Goal: Task Accomplishment & Management: Complete application form

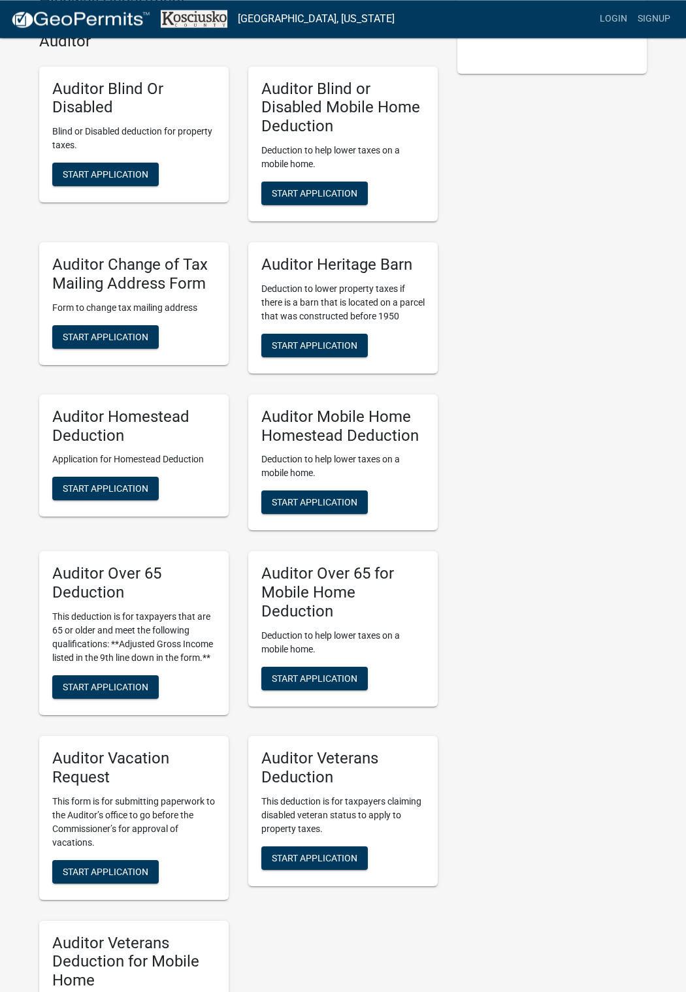
scroll to position [600, 0]
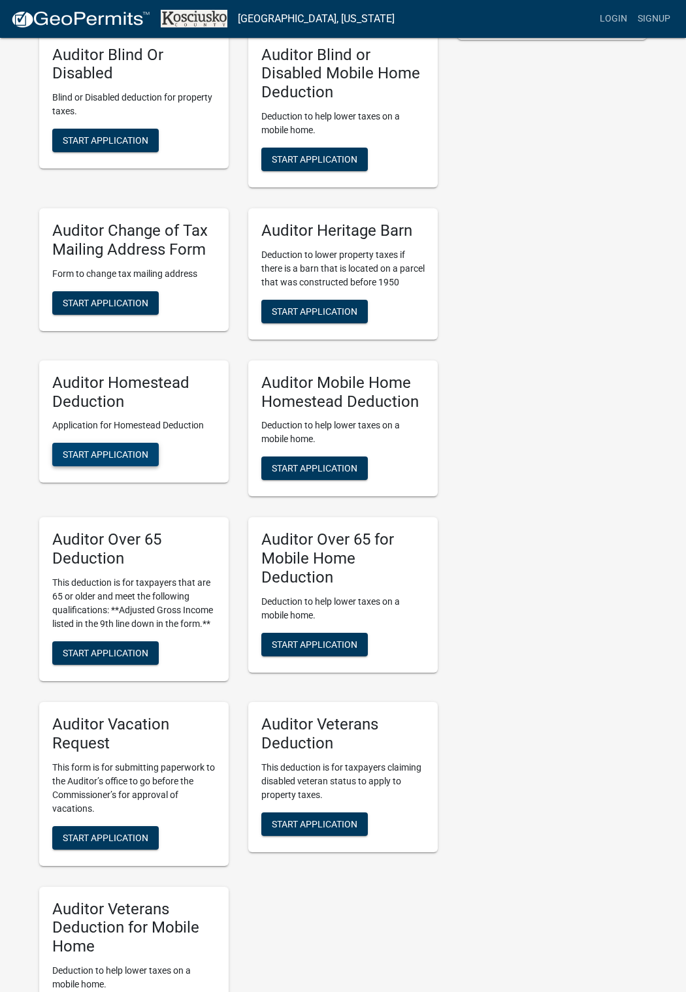
click at [103, 460] on span "Start Application" at bounding box center [106, 454] width 86 height 10
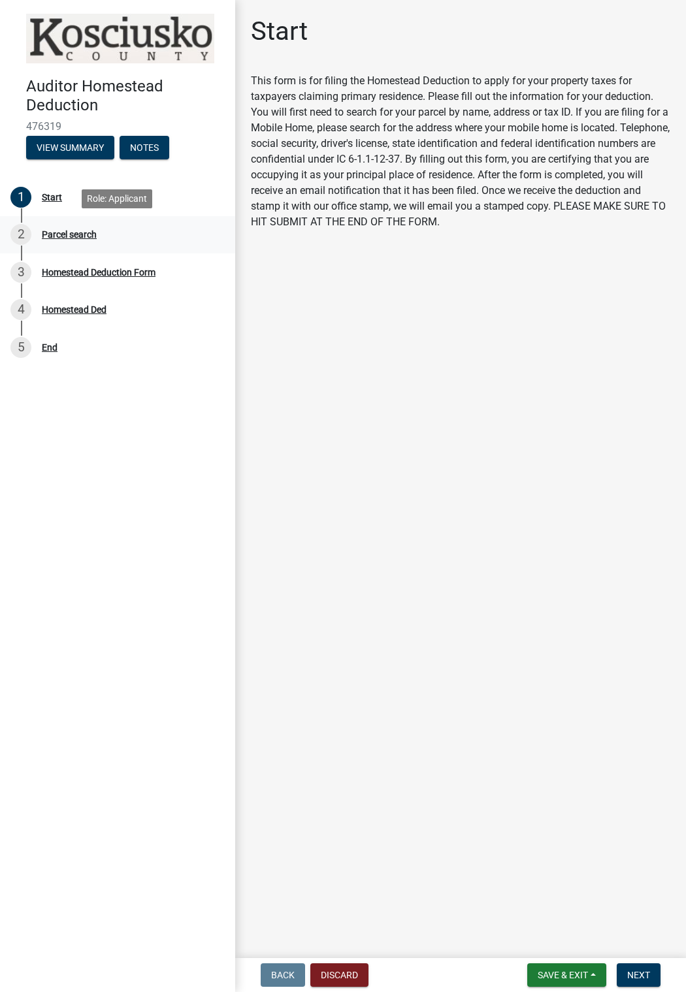
click at [85, 234] on div "Parcel search" at bounding box center [69, 234] width 55 height 9
click at [17, 234] on div "2" at bounding box center [20, 234] width 21 height 21
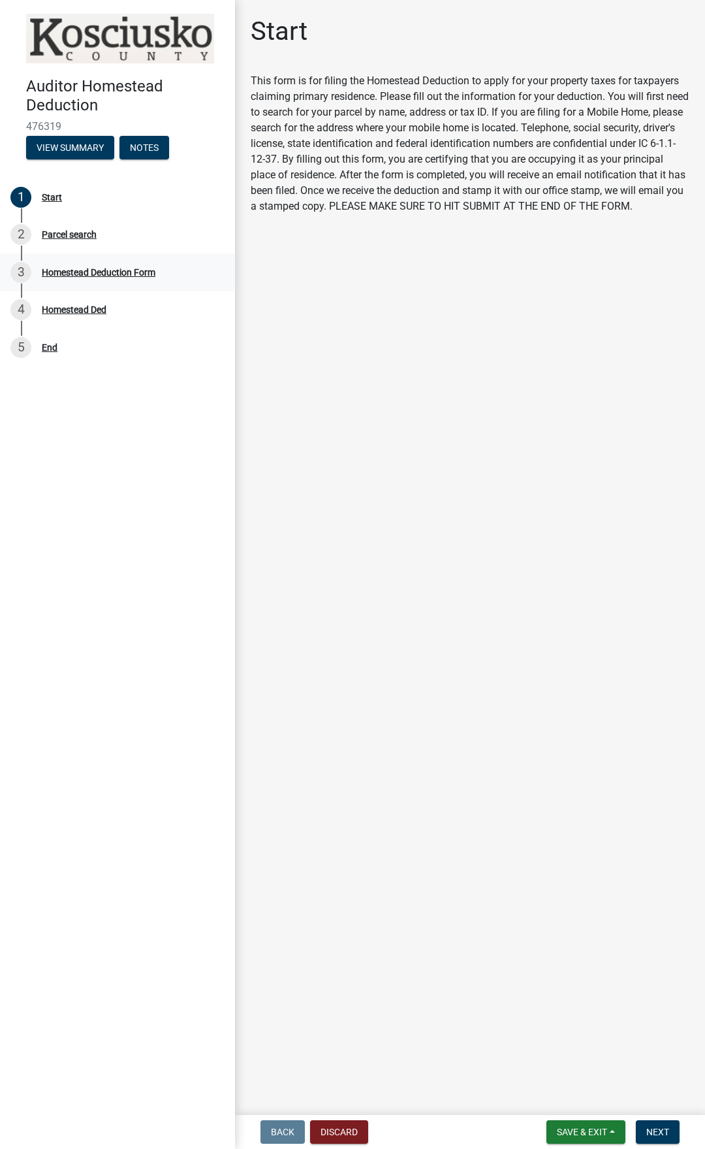
click at [72, 270] on div "Homestead Deduction Form" at bounding box center [99, 272] width 114 height 9
click at [71, 270] on div "Homestead Deduction Form" at bounding box center [99, 272] width 114 height 9
click at [657, 992] on span "Next" at bounding box center [658, 1132] width 23 height 10
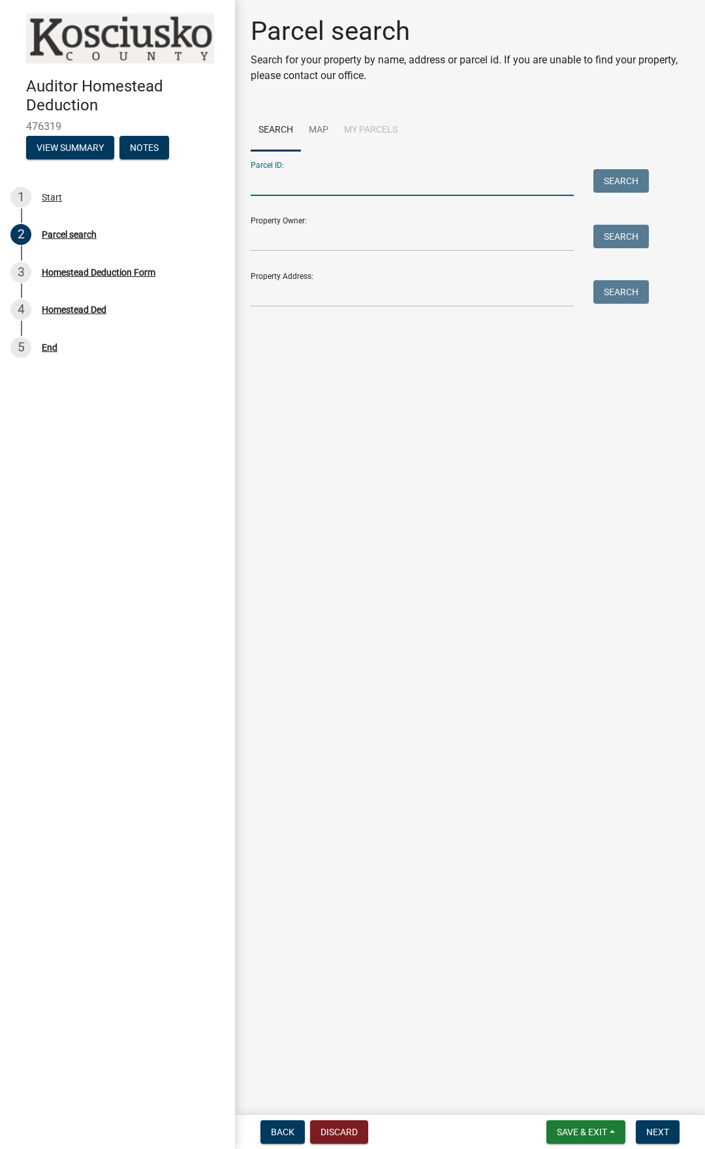
click at [272, 186] on input "Parcel ID:" at bounding box center [412, 182] width 323 height 27
click at [309, 187] on input "Parcel ID:" at bounding box center [412, 182] width 323 height 27
paste input "[PHONE_NUMBER]"
type input "[PHONE_NUMBER]"
click at [621, 179] on button "Search" at bounding box center [622, 181] width 56 height 24
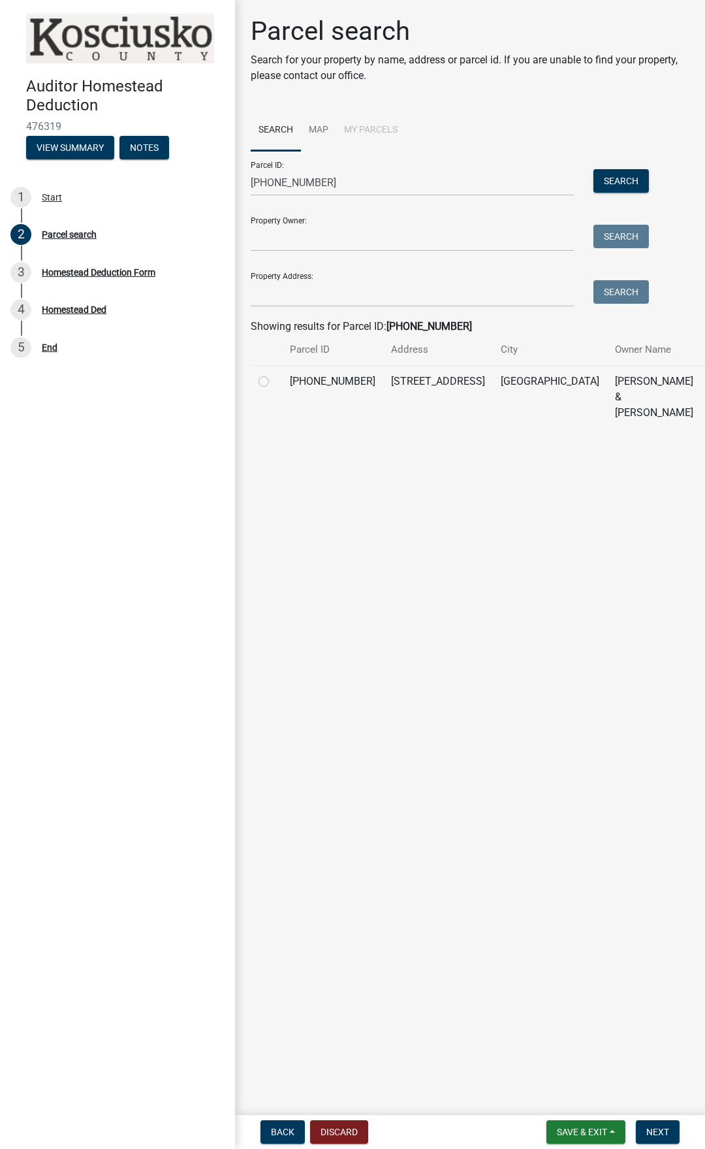
click at [274, 374] on label at bounding box center [274, 374] width 0 height 0
click at [274, 381] on input "radio" at bounding box center [278, 378] width 8 height 8
radio input "true"
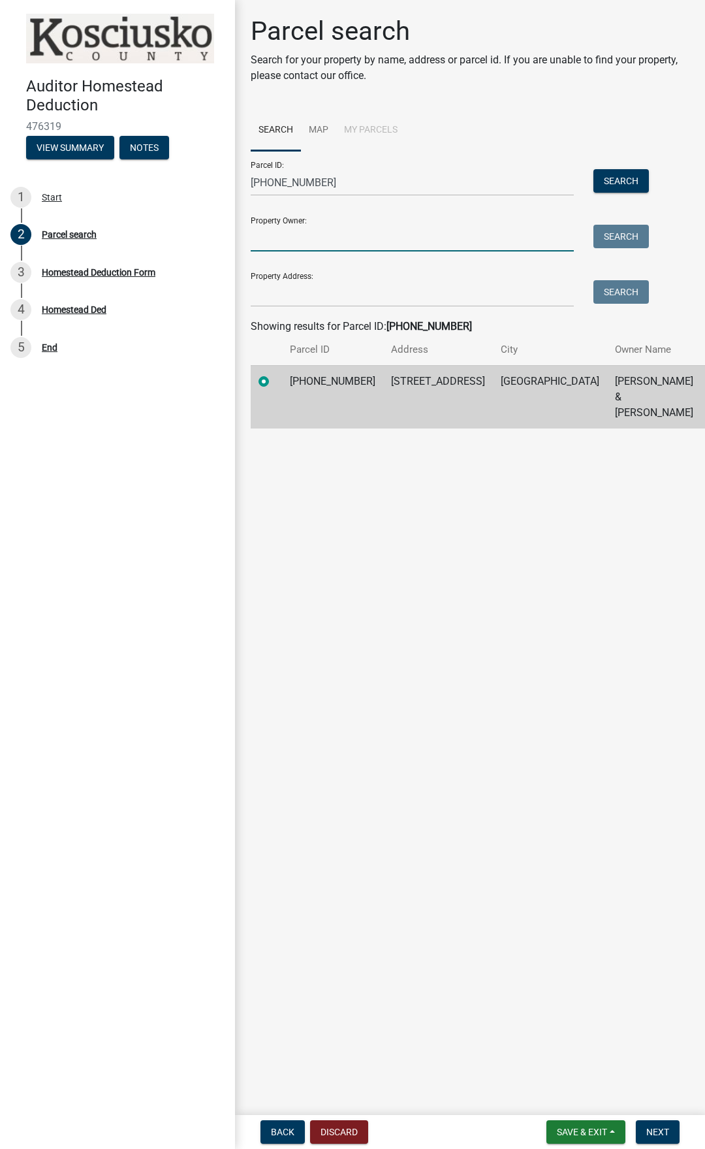
click at [304, 238] on input "Property Owner:" at bounding box center [412, 238] width 323 height 27
click at [275, 243] on input "Property Owner:" at bounding box center [412, 238] width 323 height 27
paste input "[PERSON_NAME] & [PERSON_NAME] L"
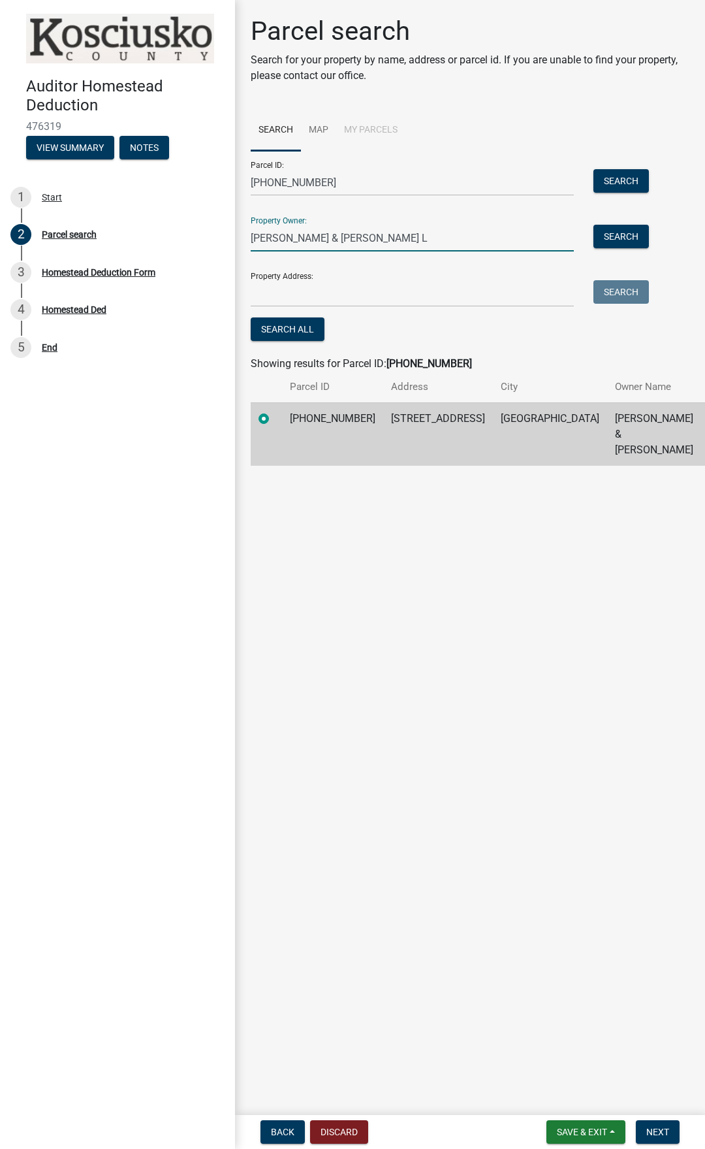
click at [349, 234] on input "[PERSON_NAME] & [PERSON_NAME] L" at bounding box center [412, 238] width 323 height 27
type input "[PERSON_NAME] & [PERSON_NAME]"
click at [282, 296] on input "Property Address:" at bounding box center [412, 293] width 323 height 27
click at [296, 295] on input "Property Address:" at bounding box center [412, 293] width 323 height 27
paste input "[STREET_ADDRESS]"
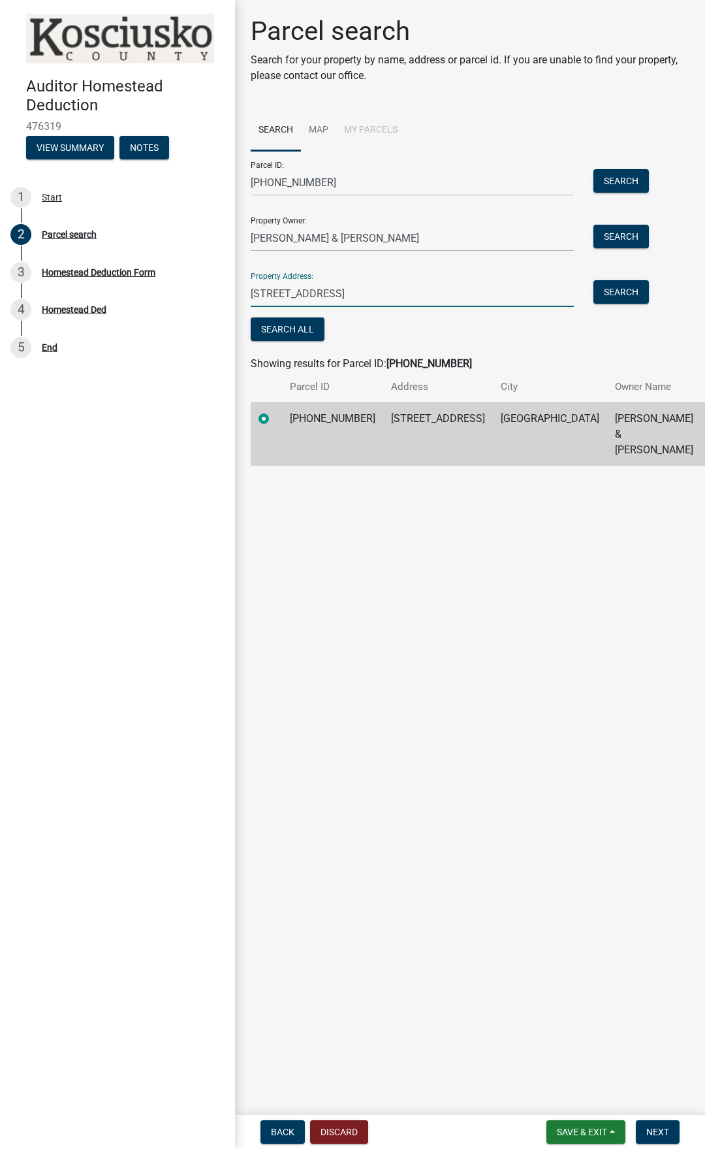
click at [440, 291] on input "[STREET_ADDRESS]" at bounding box center [412, 293] width 323 height 27
type input "[STREET_ADDRESS]"
click at [662, 992] on span "Next" at bounding box center [658, 1132] width 23 height 10
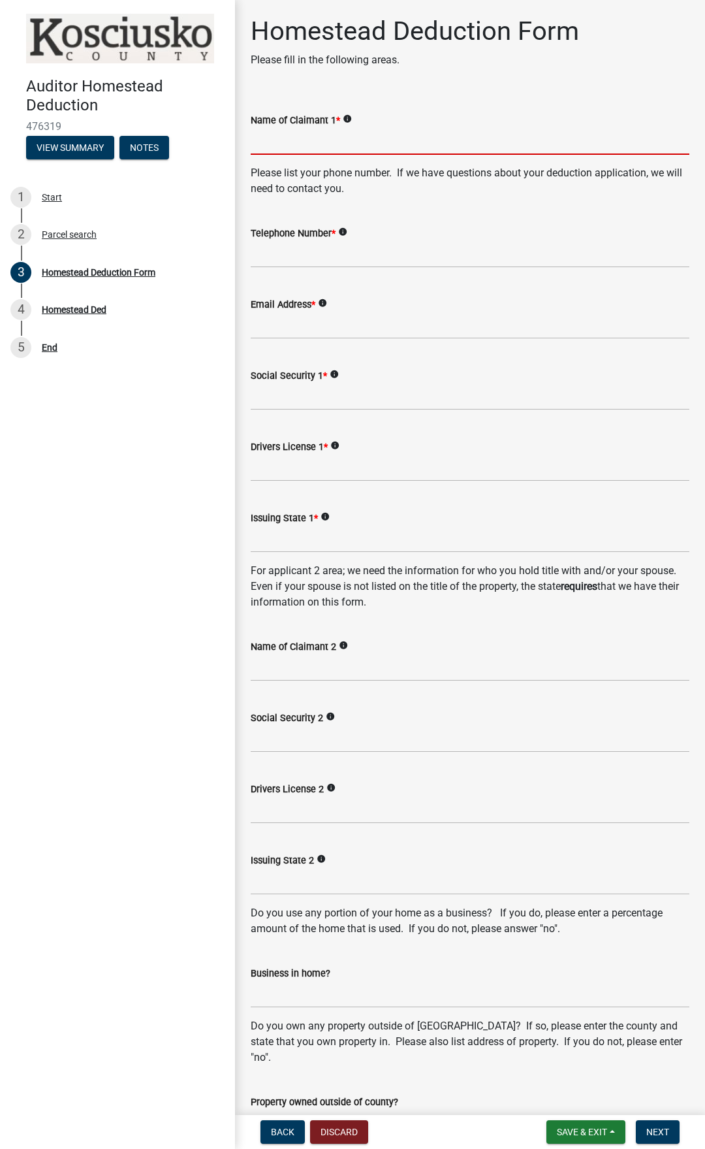
click at [257, 146] on input "Name of Claimant 1 *" at bounding box center [470, 141] width 439 height 27
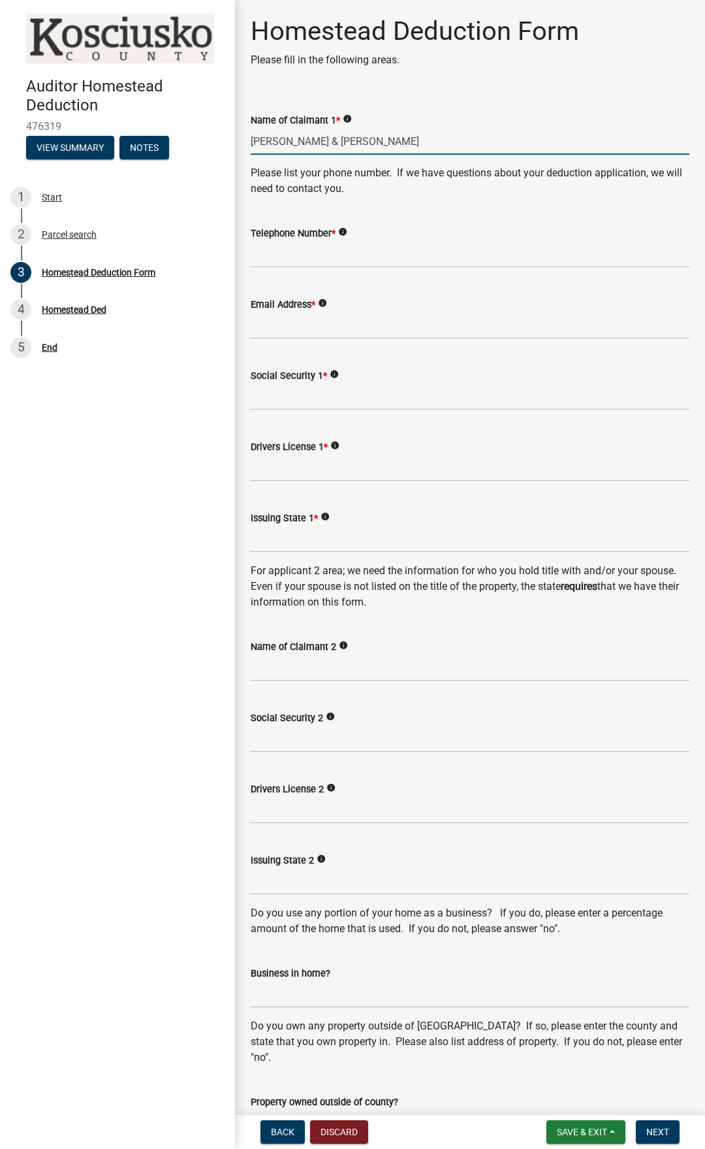
click at [315, 137] on input "[PERSON_NAME] & [PERSON_NAME]" at bounding box center [470, 141] width 439 height 27
type input "[PERSON_NAME] & [PERSON_NAME]"
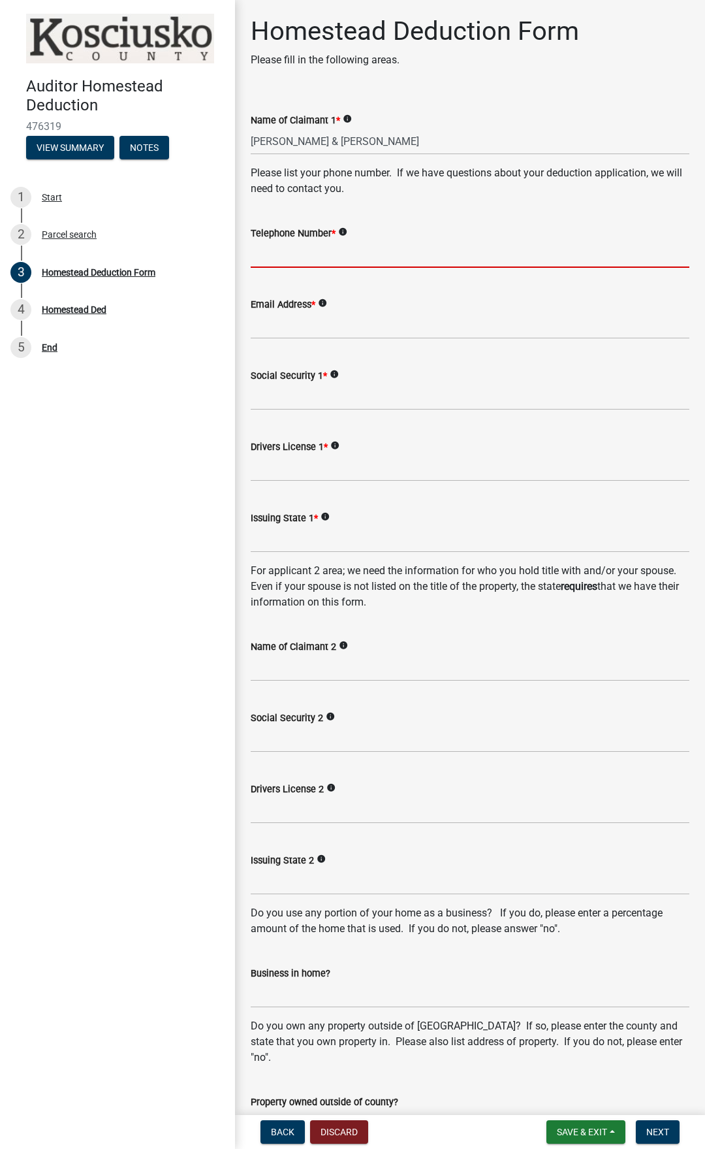
click at [297, 253] on input "Telephone Number *" at bounding box center [470, 254] width 439 height 27
type input "5742024681"
drag, startPoint x: 275, startPoint y: 324, endPoint x: 332, endPoint y: 305, distance: 59.9
click at [318, 312] on input "Email Address *" at bounding box center [470, 325] width 439 height 27
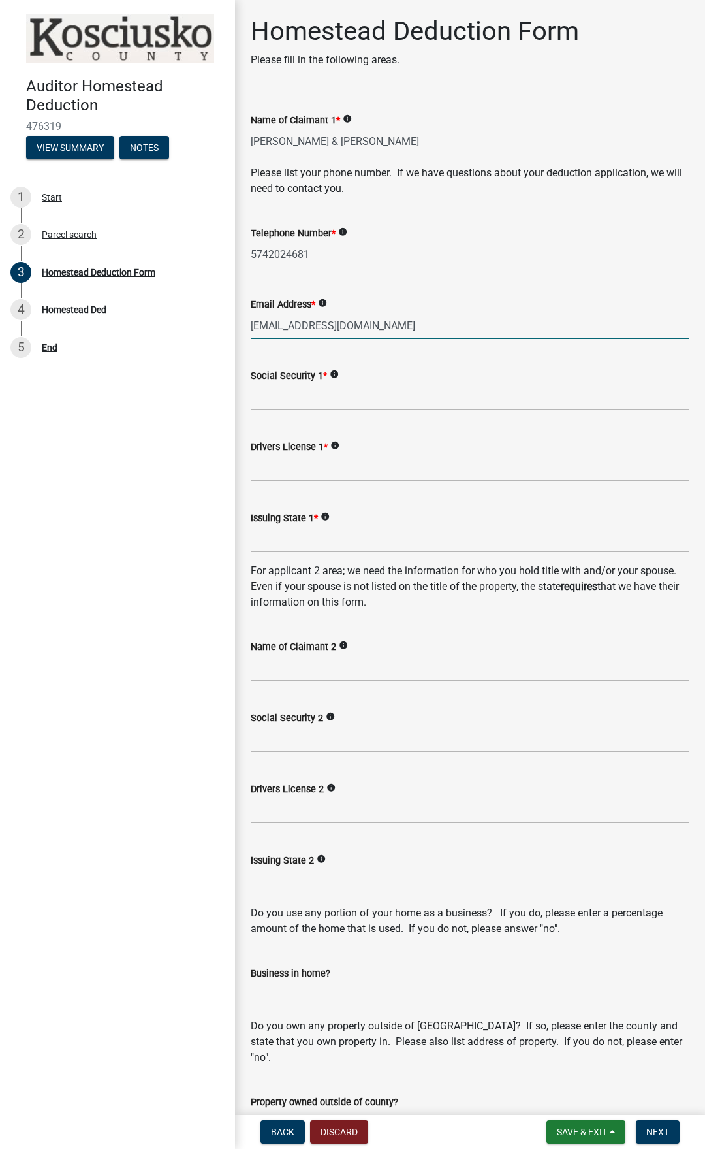
type input "[EMAIL_ADDRESS][DOMAIN_NAME]"
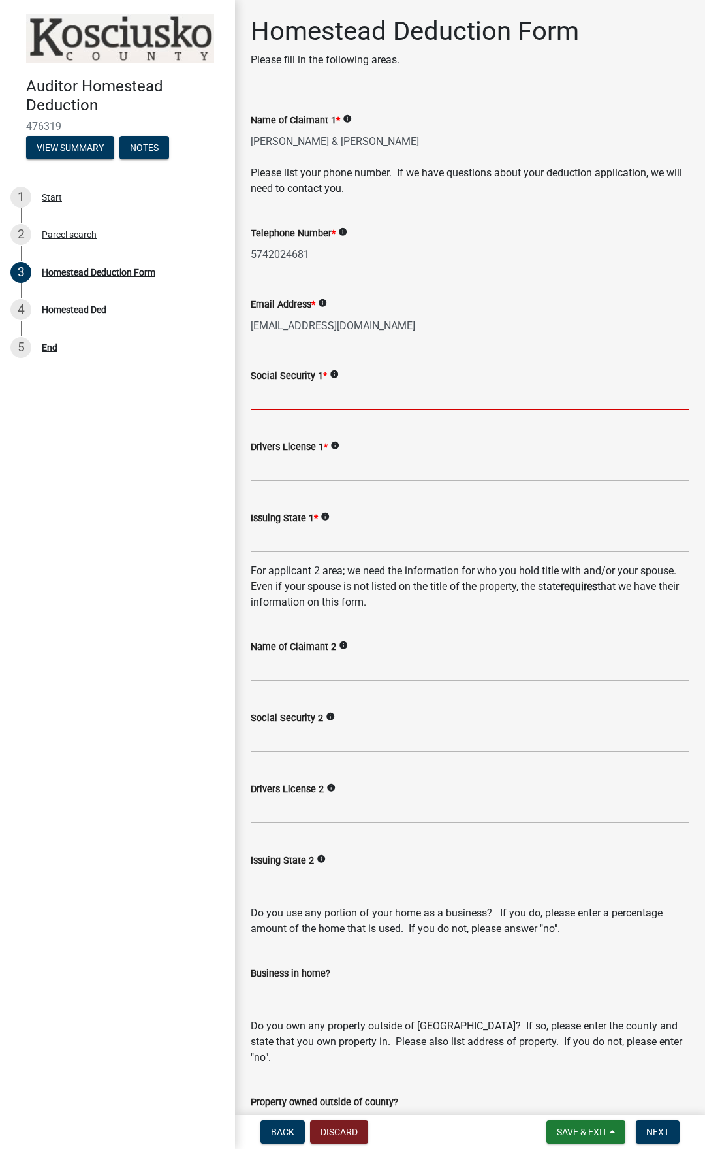
click at [294, 398] on input "Social Security 1 *" at bounding box center [470, 396] width 439 height 27
type input "309887285"
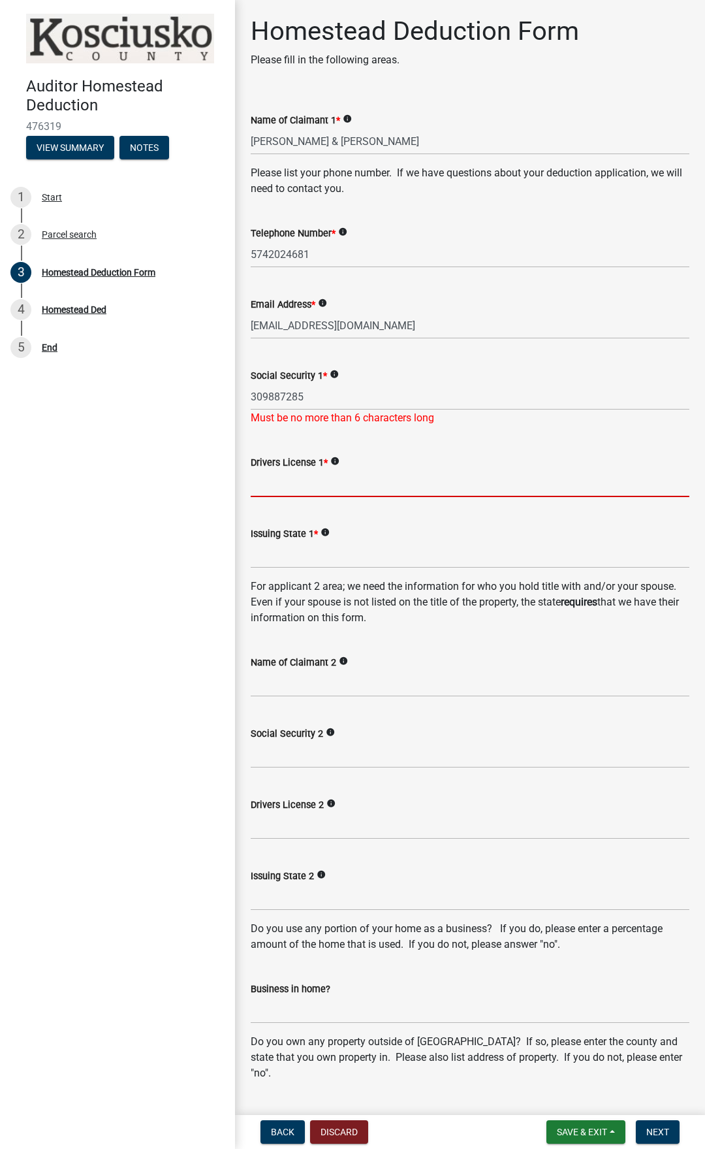
click at [268, 471] on input "Drivers License 1 *" at bounding box center [470, 483] width 439 height 27
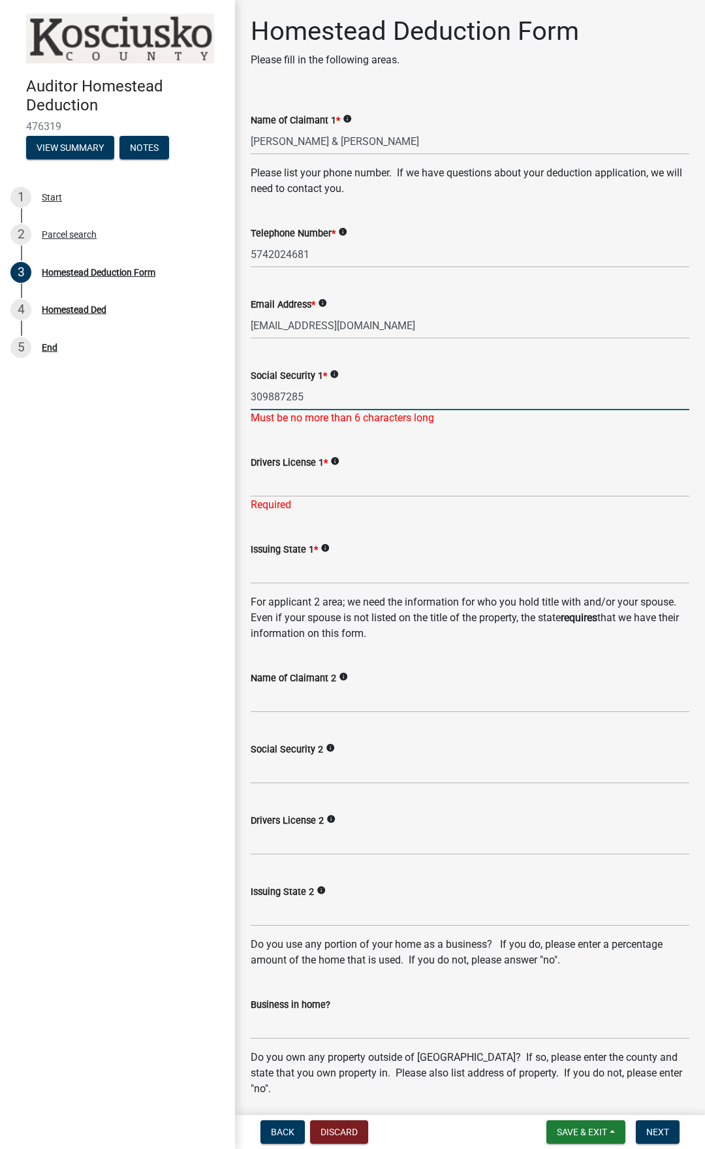
drag, startPoint x: 319, startPoint y: 398, endPoint x: 210, endPoint y: 397, distance: 108.4
click at [251, 395] on input "309887285" at bounding box center [470, 396] width 439 height 27
type input "309-88-7285"
click at [270, 483] on input "Drivers License 1 *" at bounding box center [470, 483] width 439 height 27
click at [339, 375] on icon "info" at bounding box center [334, 374] width 9 height 9
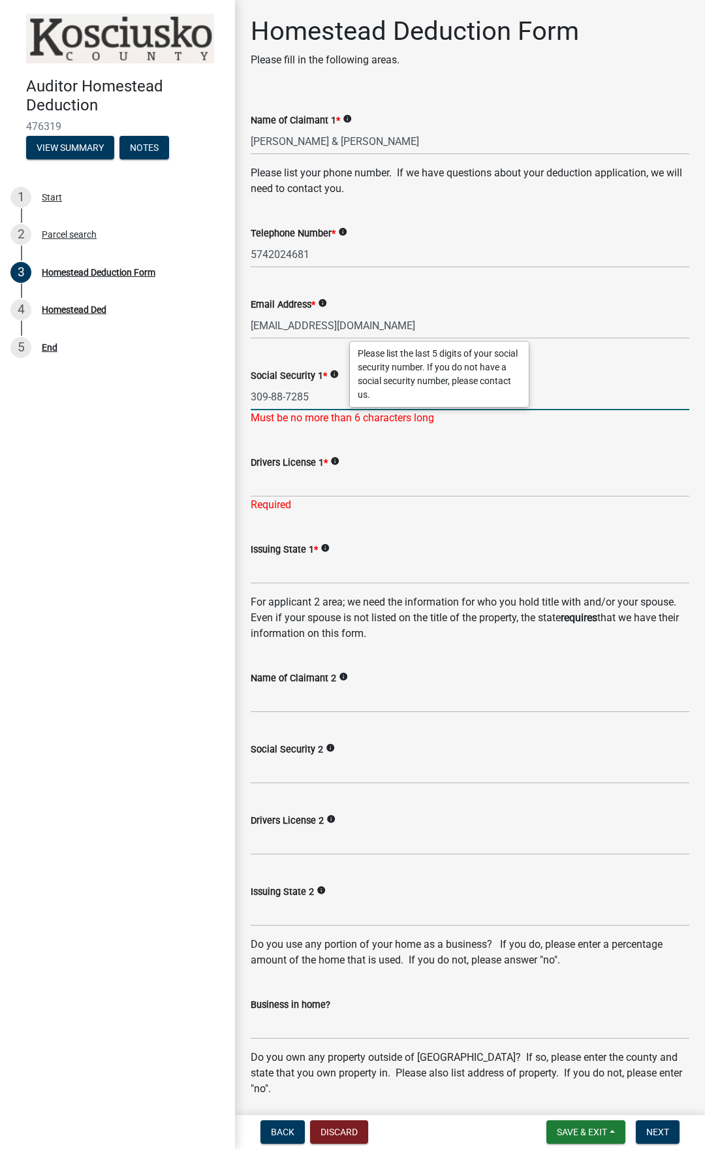
drag, startPoint x: 321, startPoint y: 394, endPoint x: 224, endPoint y: 404, distance: 97.2
click at [251, 404] on input "309-88-7285" at bounding box center [470, 396] width 439 height 27
type input "87285"
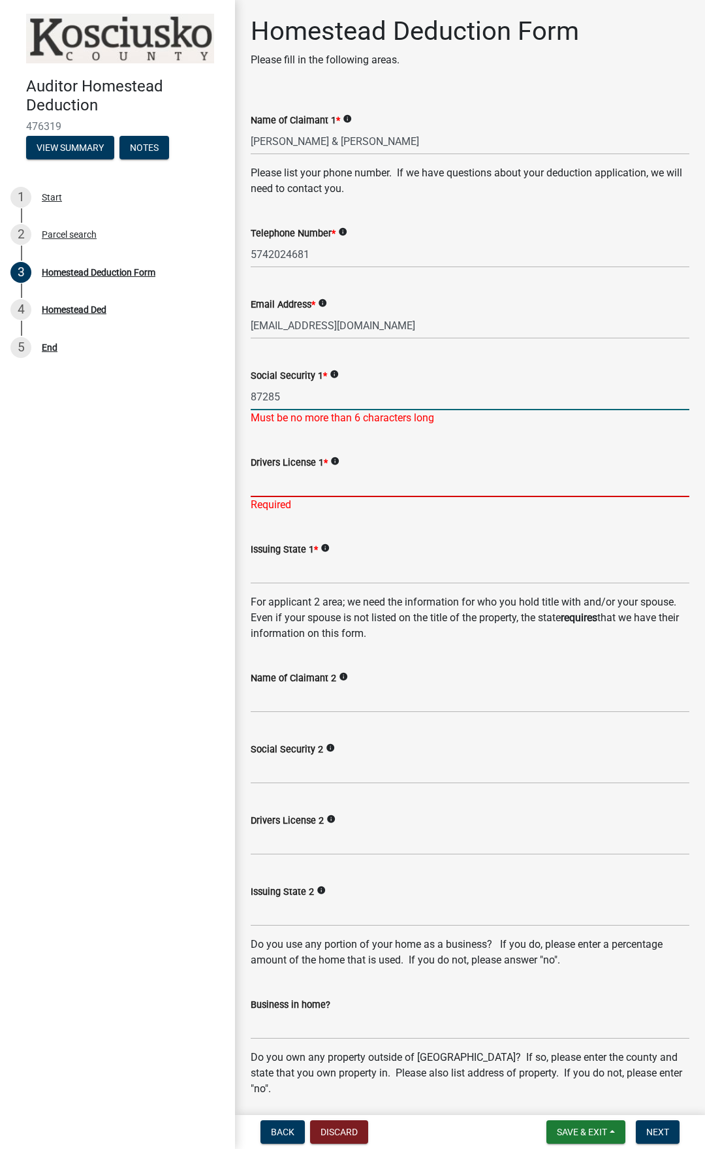
click at [283, 488] on input "Drivers License 1 *" at bounding box center [470, 483] width 439 height 27
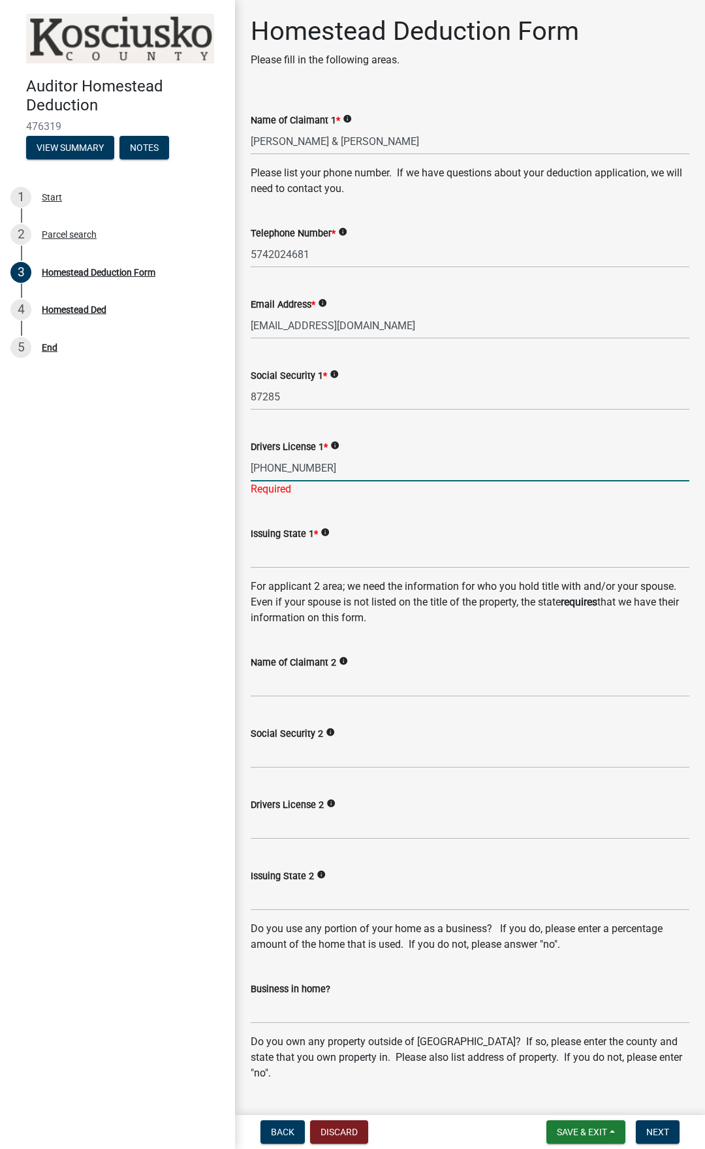
type input "8927-23-8340"
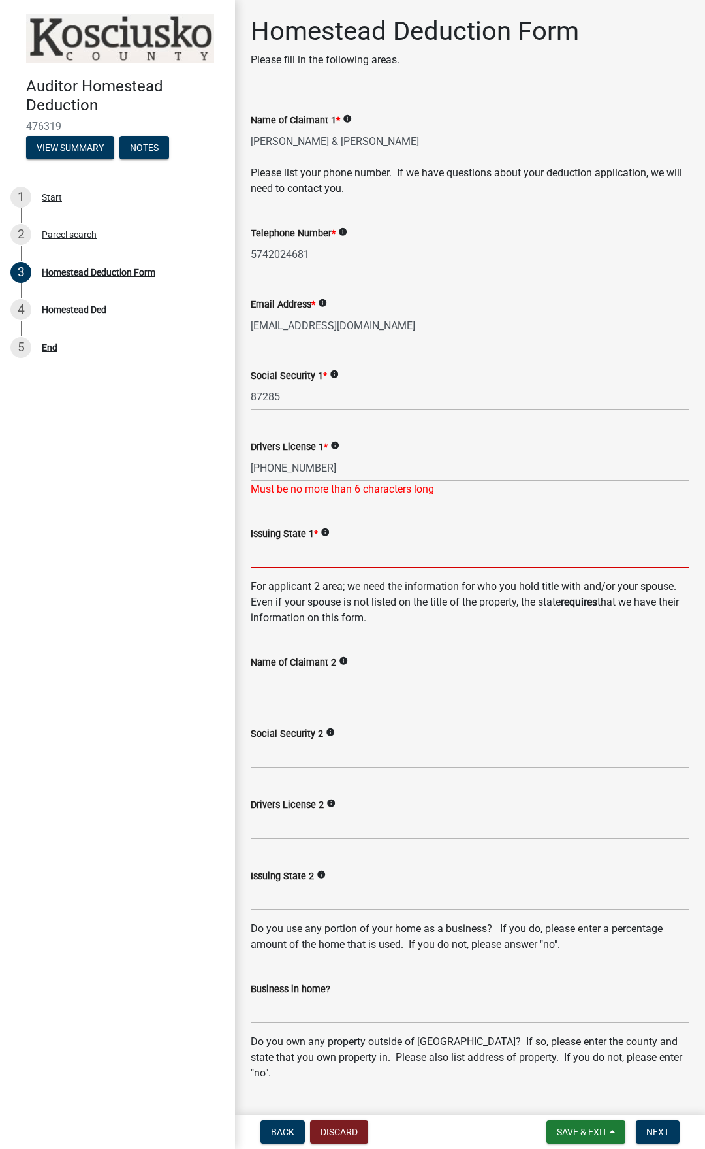
click at [288, 560] on input "Issuing State 1 *" at bounding box center [470, 554] width 439 height 27
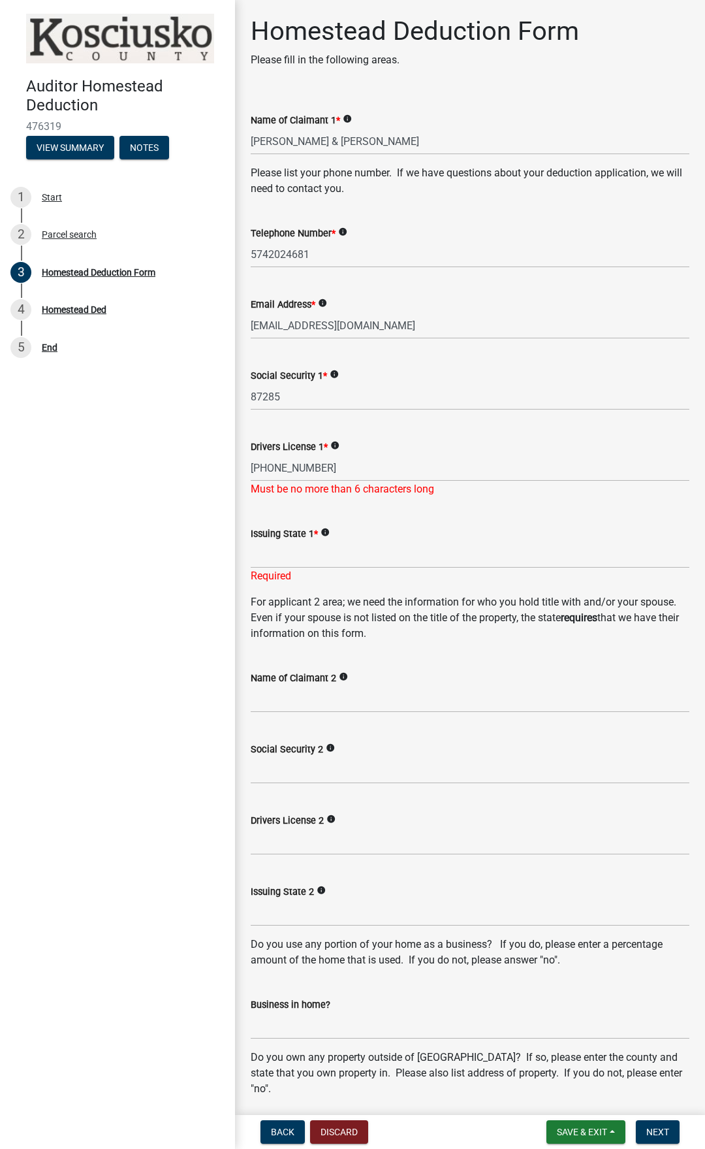
click at [340, 445] on icon "info" at bounding box center [335, 445] width 9 height 9
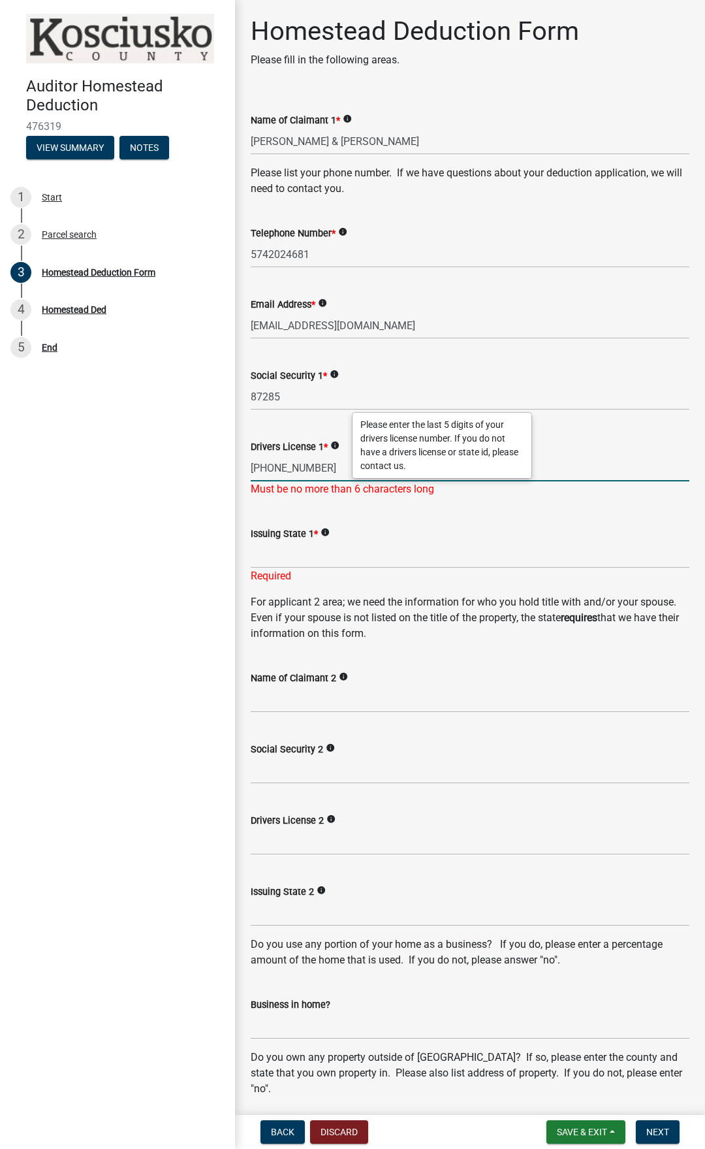
drag, startPoint x: 326, startPoint y: 469, endPoint x: 213, endPoint y: 479, distance: 113.4
click at [251, 479] on input "8927-23-8340" at bounding box center [470, 468] width 439 height 27
type input "3840"
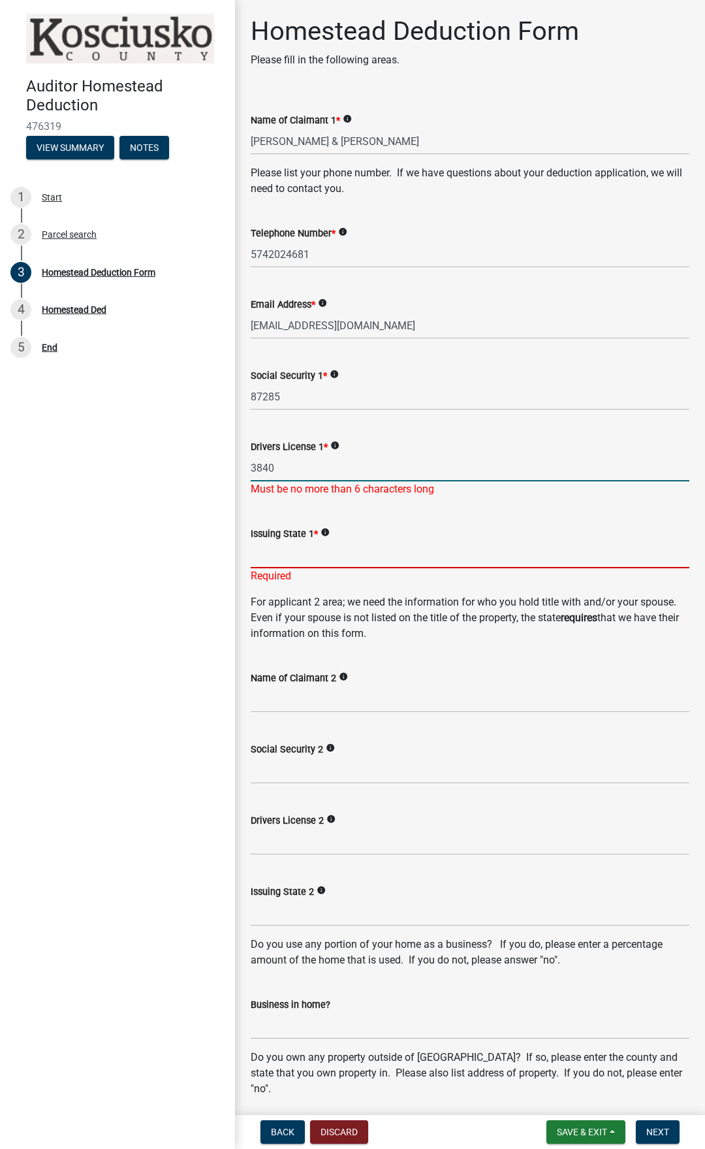
click at [269, 558] on input "Issuing State 1 *" at bounding box center [470, 554] width 439 height 27
click at [251, 481] on input "3840" at bounding box center [470, 468] width 439 height 27
type input "38340"
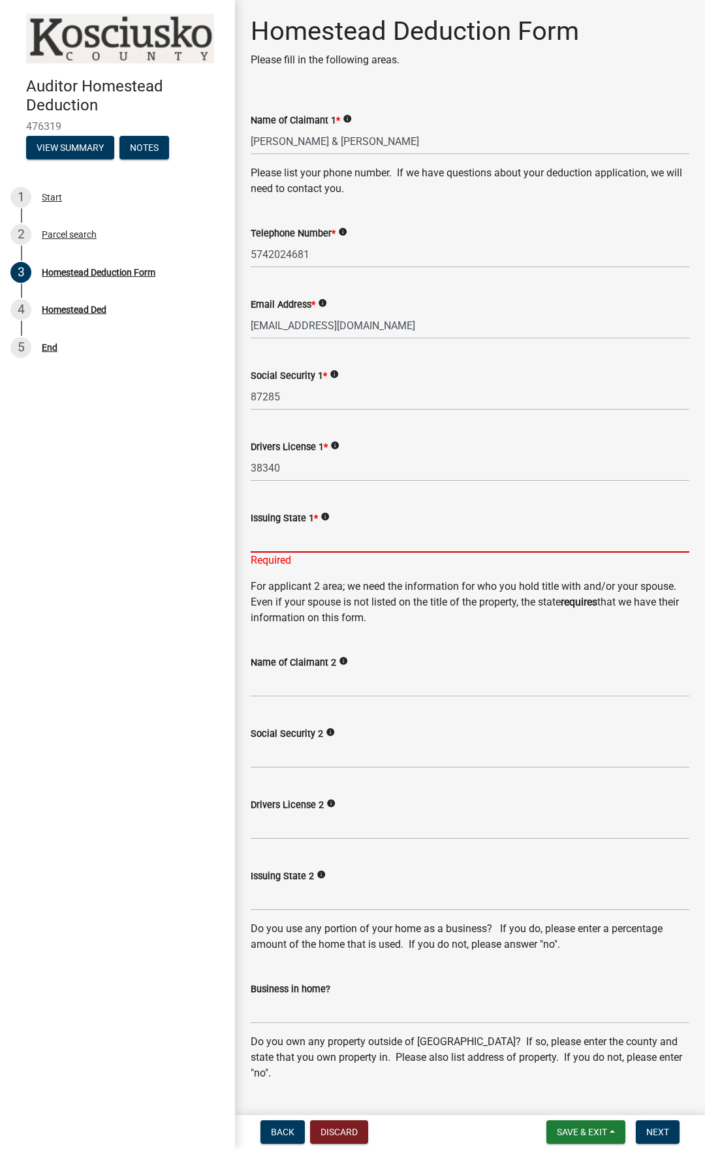
click at [273, 551] on input "Issuing State 1 *" at bounding box center [470, 539] width 439 height 27
type input "Indiana"
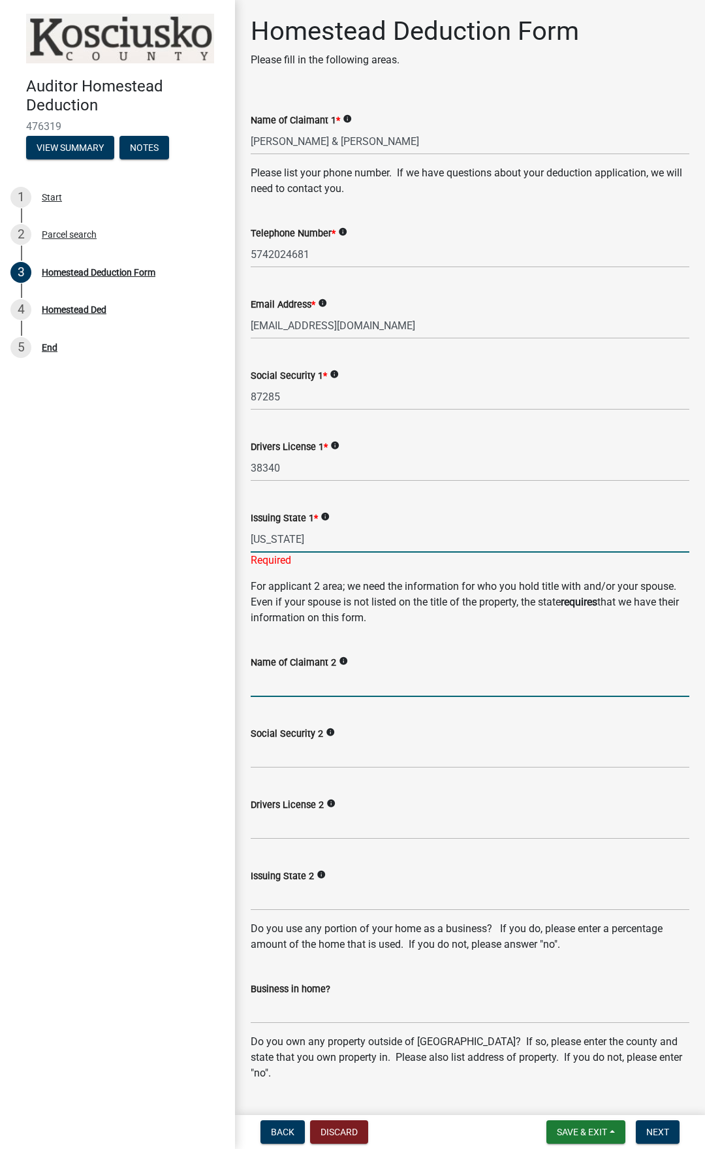
click at [301, 691] on input "Name of Claimant 2" at bounding box center [470, 683] width 439 height 27
drag, startPoint x: 310, startPoint y: 541, endPoint x: 177, endPoint y: 530, distance: 133.1
click at [251, 530] on input "Indiana" at bounding box center [470, 539] width 439 height 27
type input "IN"
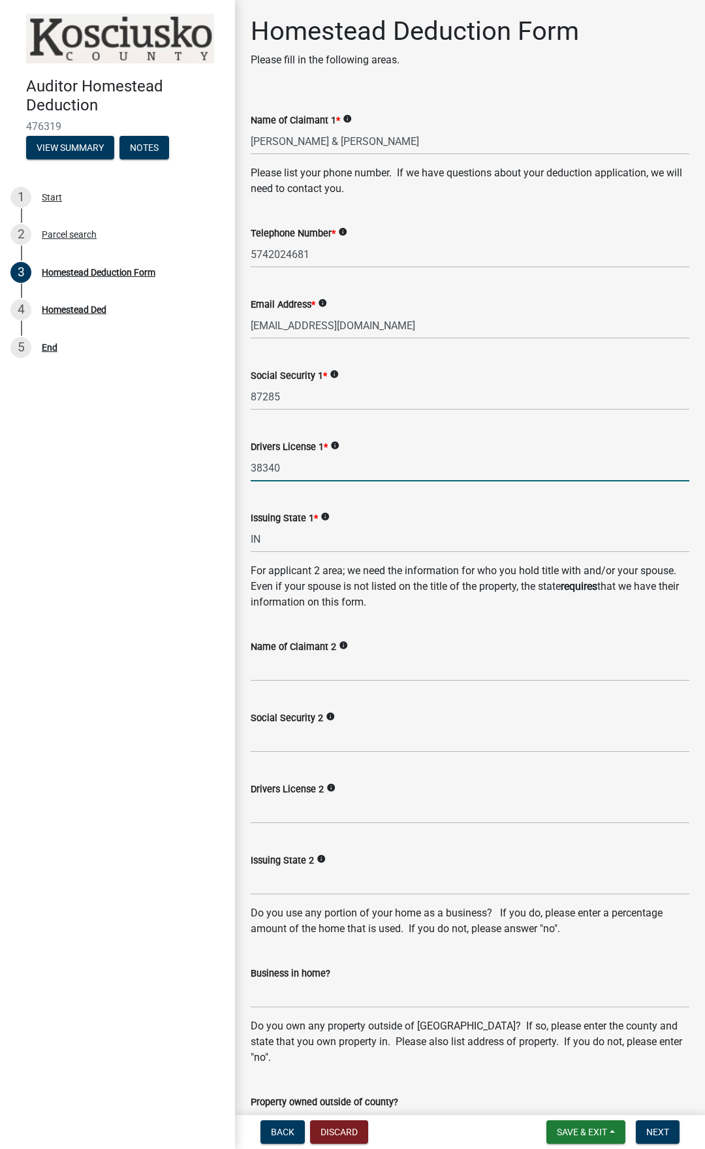
click at [372, 465] on input "38340" at bounding box center [470, 468] width 439 height 27
click at [295, 669] on input "Name of Claimant 2" at bounding box center [470, 667] width 439 height 27
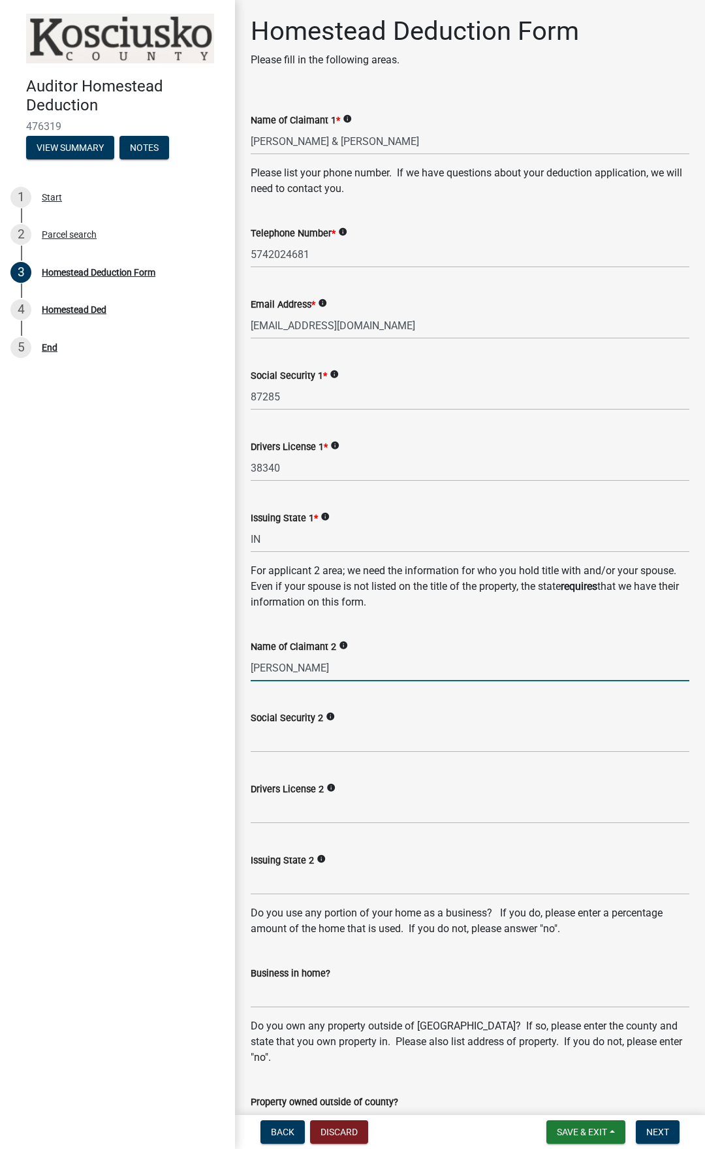
type input "[PERSON_NAME]"
click at [304, 739] on input "Social Security 2" at bounding box center [470, 739] width 439 height 27
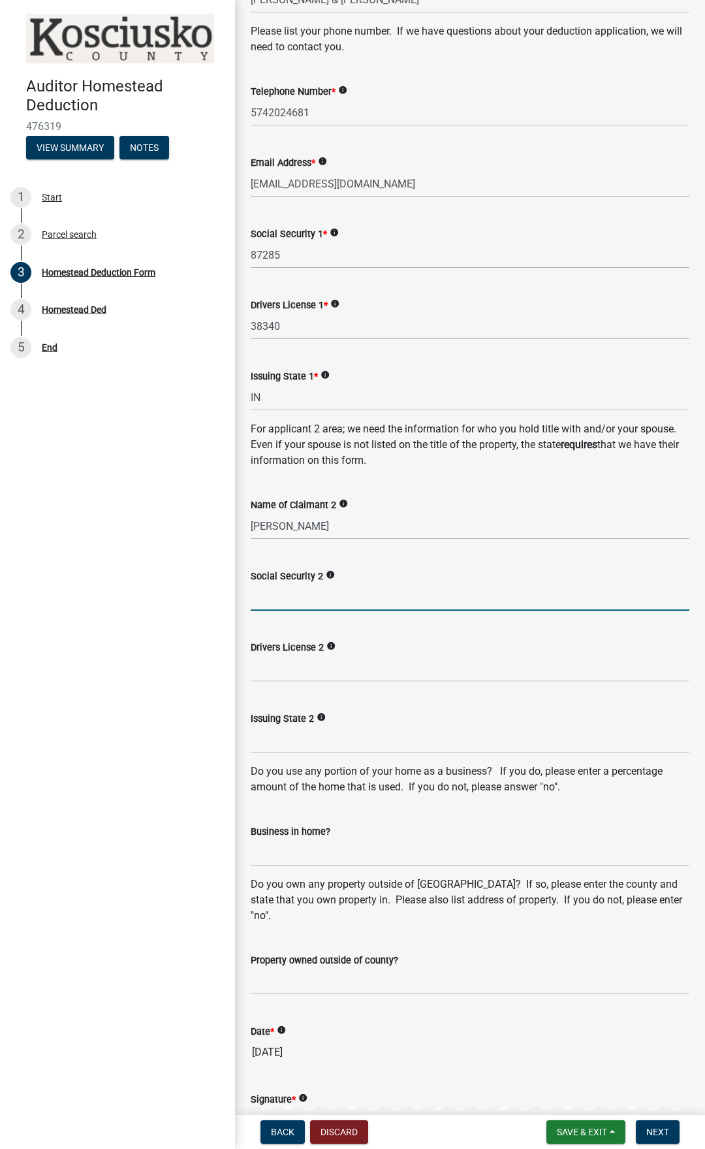
scroll to position [223, 0]
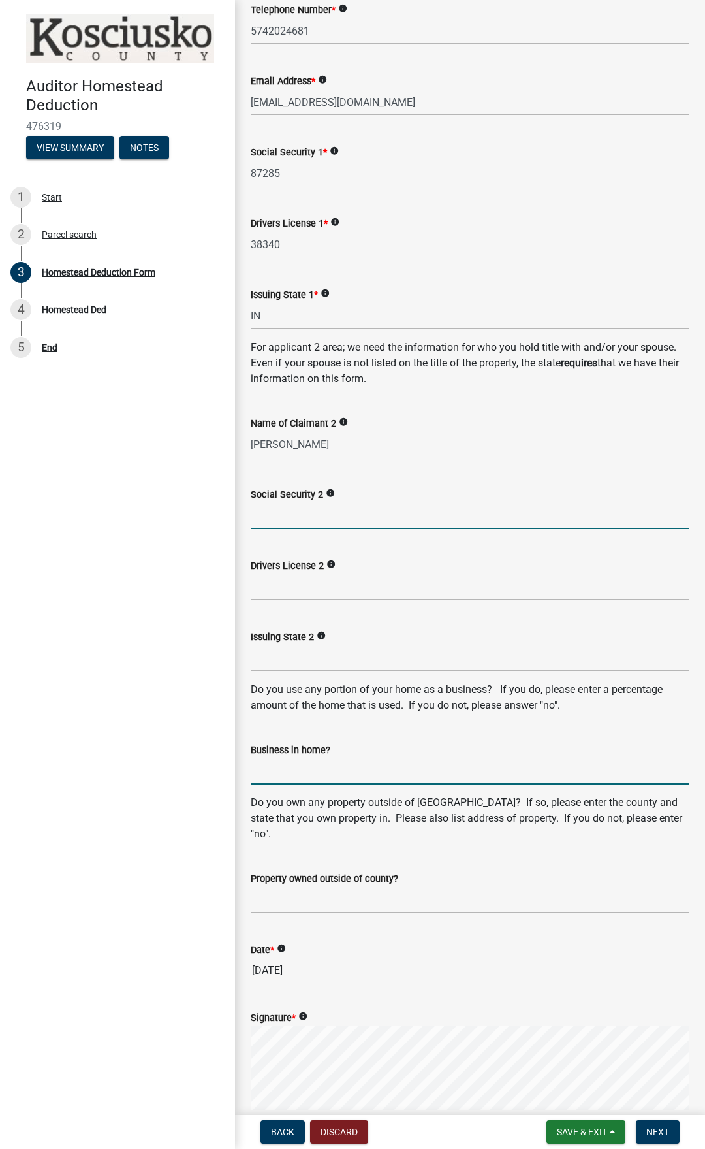
click at [304, 777] on input "Business in home?" at bounding box center [470, 771] width 439 height 27
type input "no"
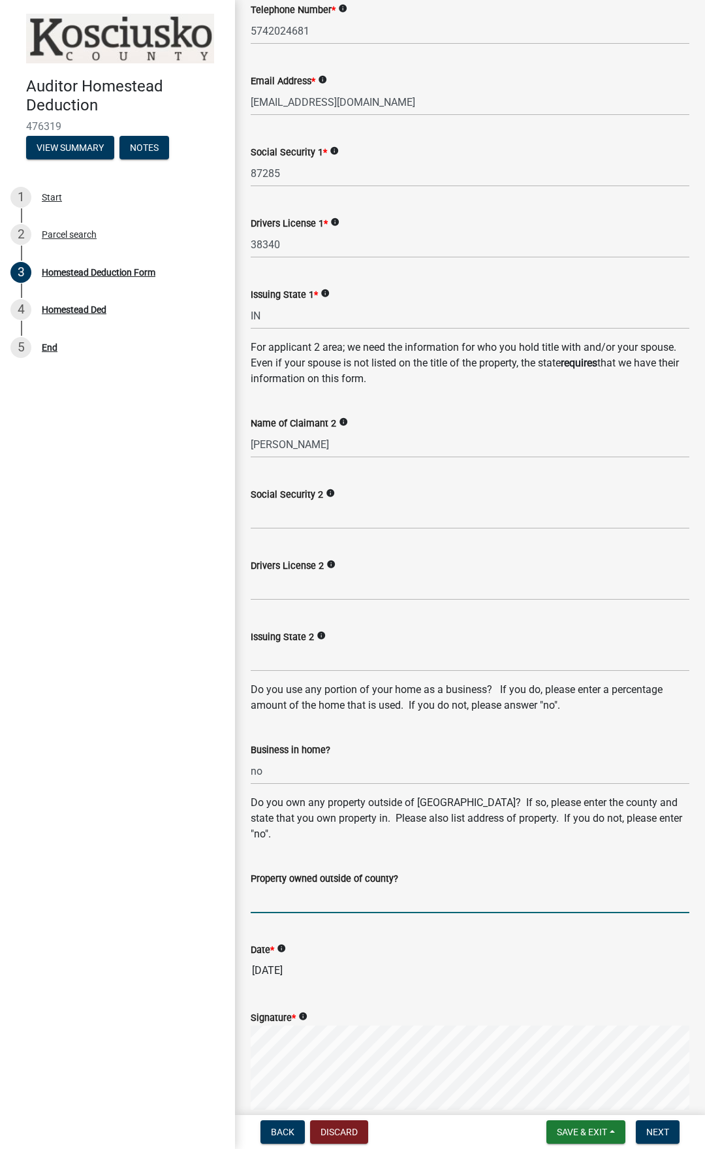
click at [293, 903] on input "Property owned outside of county?" at bounding box center [470, 899] width 439 height 27
click at [305, 512] on input "Social Security 2" at bounding box center [470, 515] width 439 height 27
click at [341, 899] on input "Property owned outside of county?" at bounding box center [470, 899] width 439 height 27
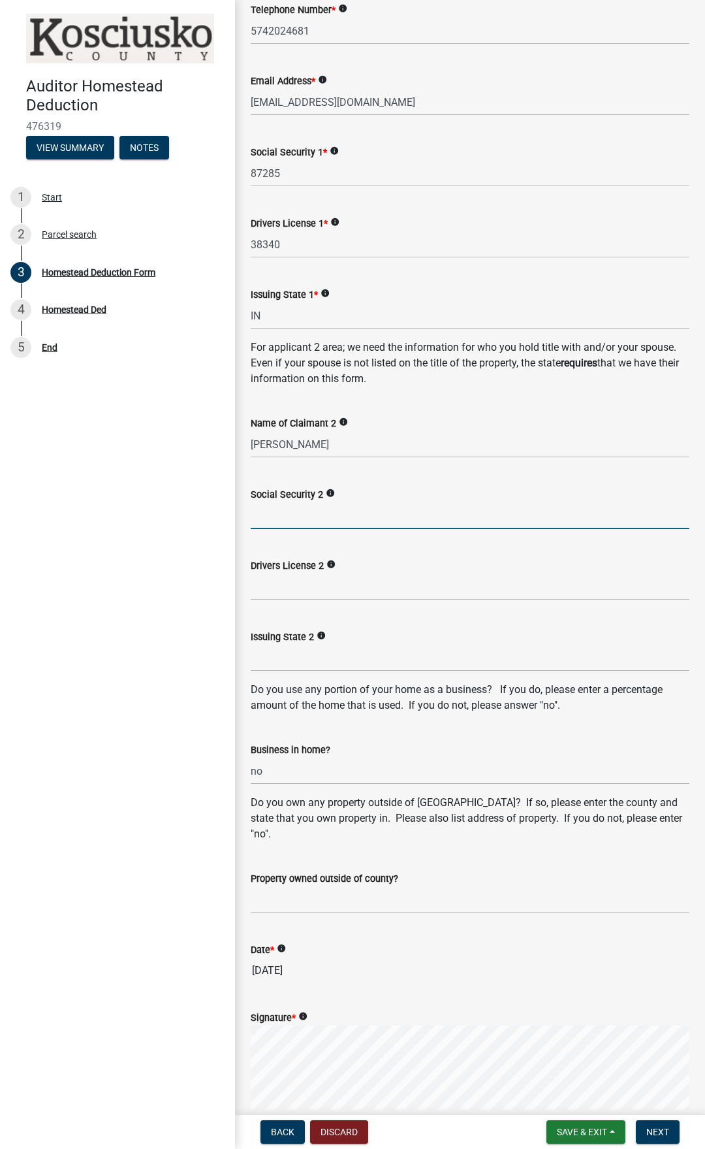
click at [297, 516] on input "Social Security 2" at bounding box center [470, 515] width 439 height 27
type input "20208"
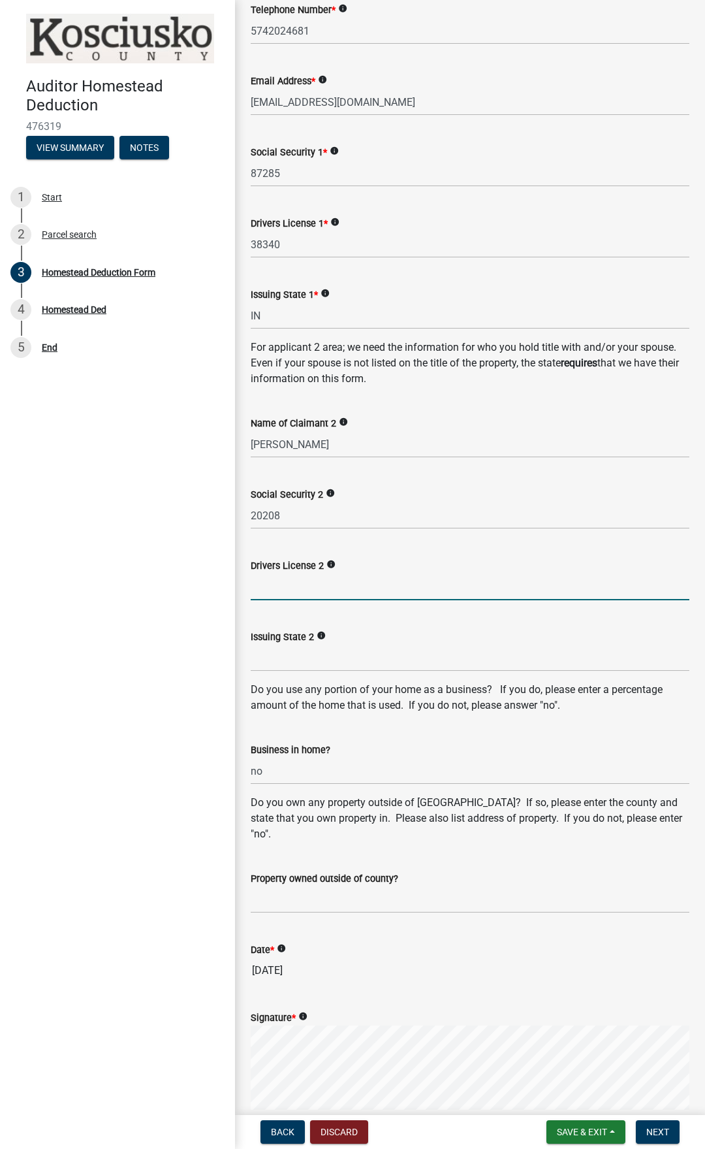
click at [284, 592] on input "Drivers License 2" at bounding box center [470, 586] width 439 height 27
type input "58542"
click at [299, 659] on input "Issuing State 2" at bounding box center [470, 658] width 439 height 27
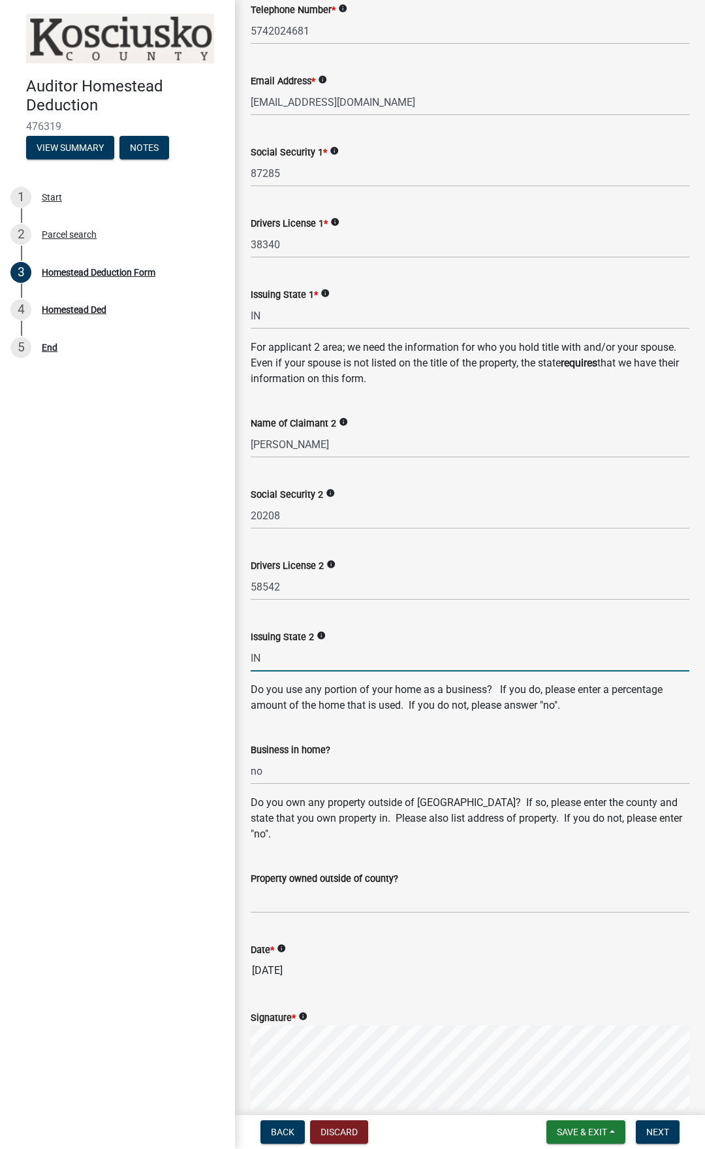
type input "IN"
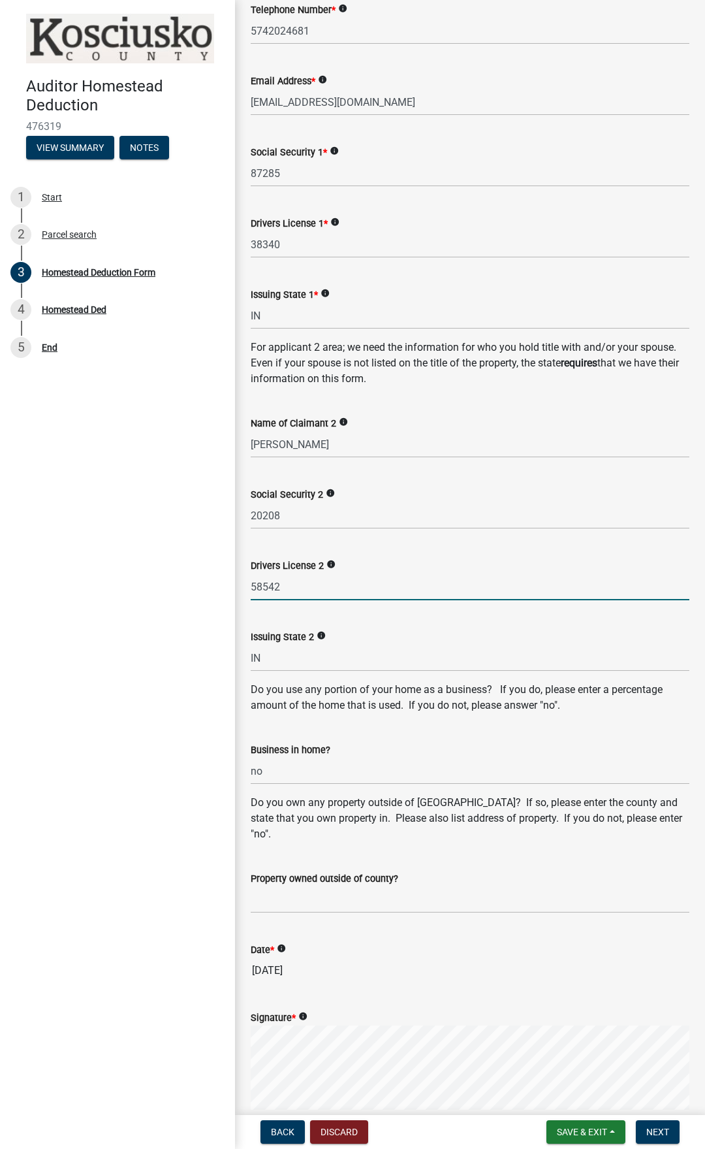
click at [413, 589] on input "58542" at bounding box center [470, 586] width 439 height 27
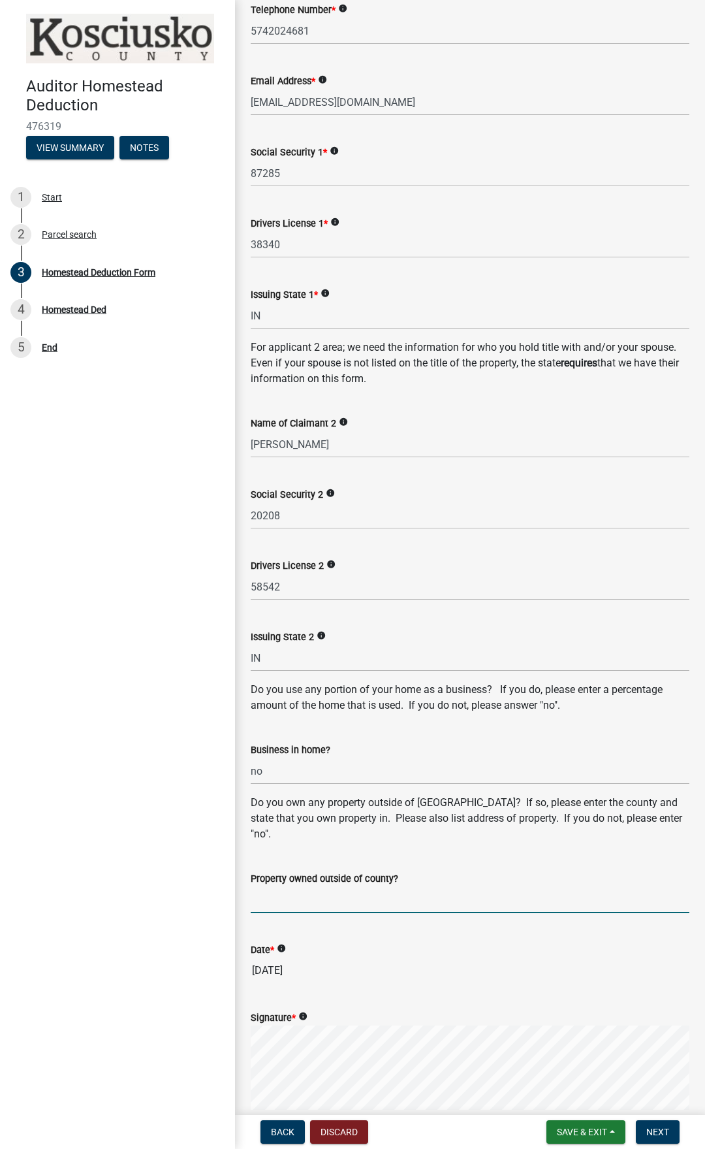
drag, startPoint x: 306, startPoint y: 903, endPoint x: 341, endPoint y: 897, distance: 35.0
click at [309, 903] on input "Property owned outside of county?" at bounding box center [470, 899] width 439 height 27
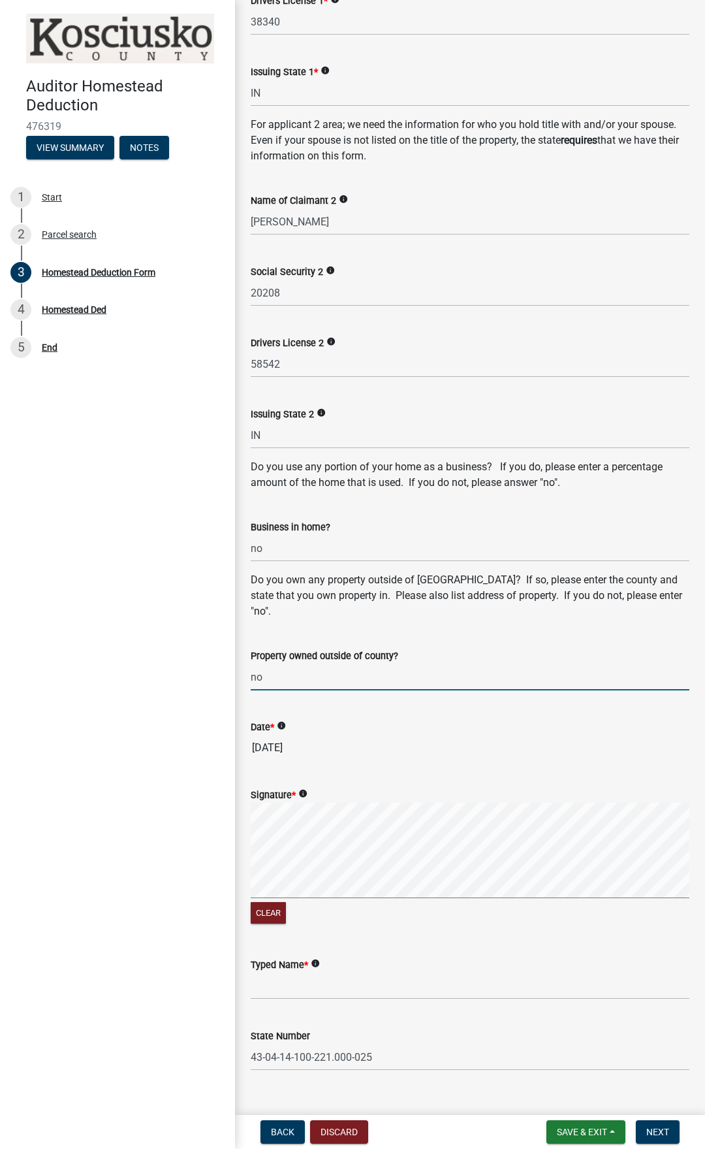
scroll to position [447, 0]
type input "no"
click at [293, 982] on input "Typed Name *" at bounding box center [470, 985] width 439 height 27
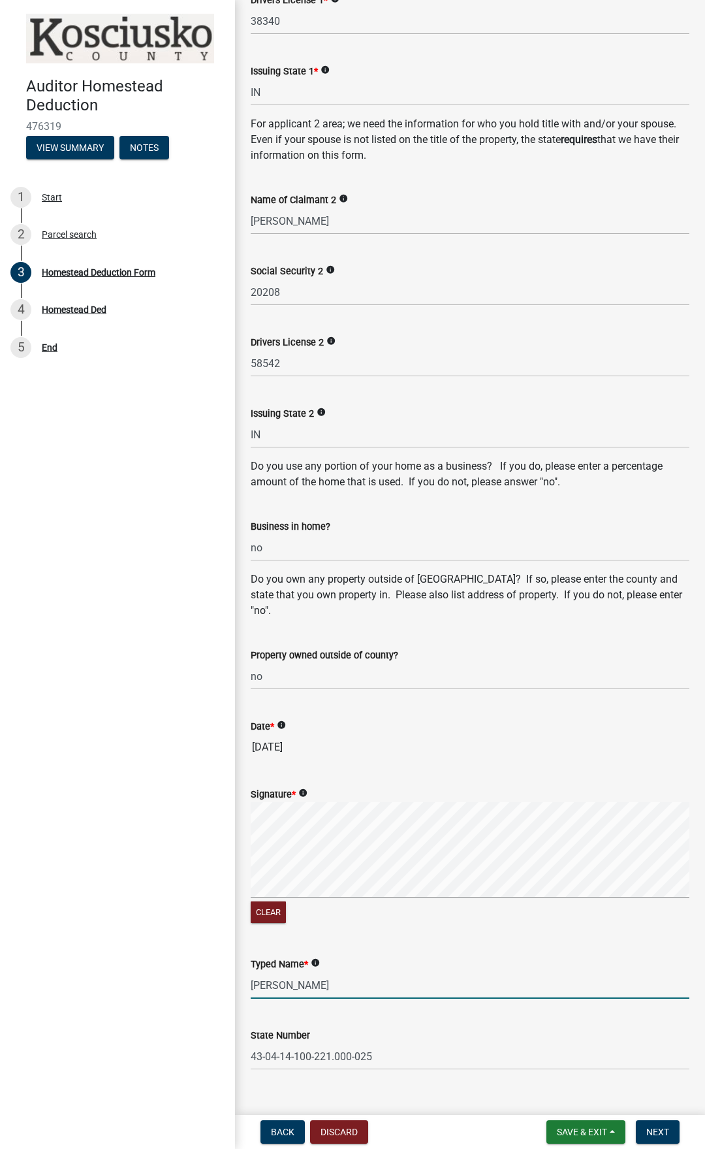
scroll to position [468, 0]
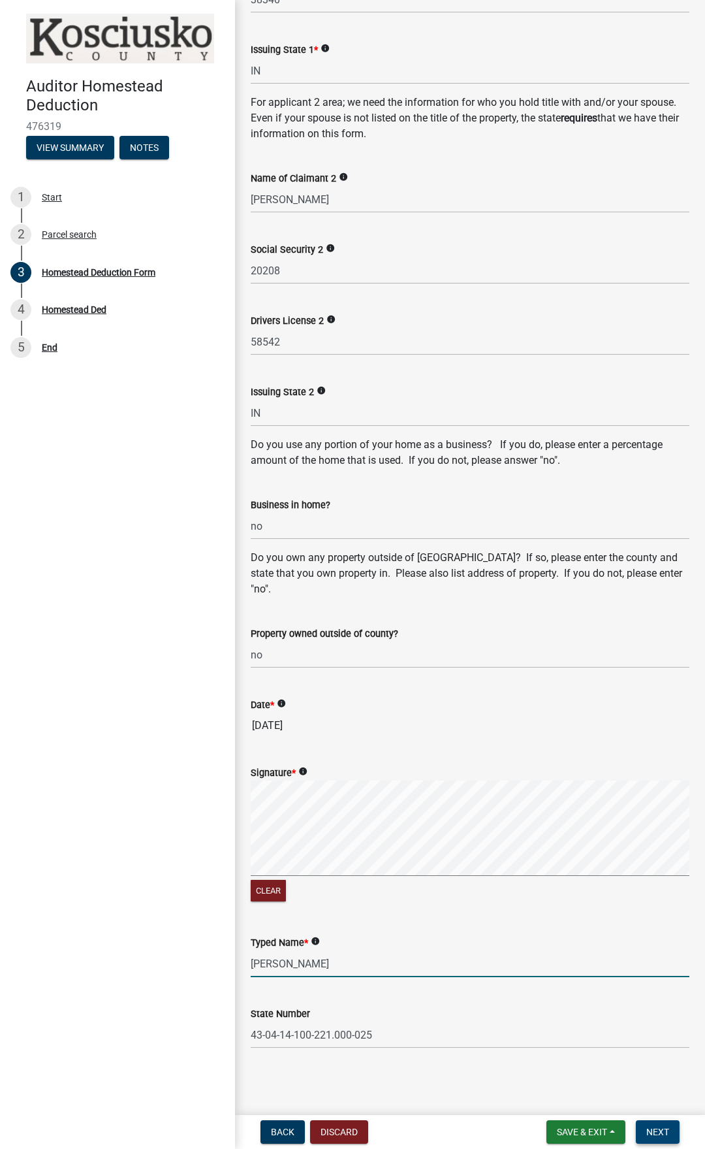
type input "[PERSON_NAME]"
click at [659, 992] on span "Next" at bounding box center [658, 1132] width 23 height 10
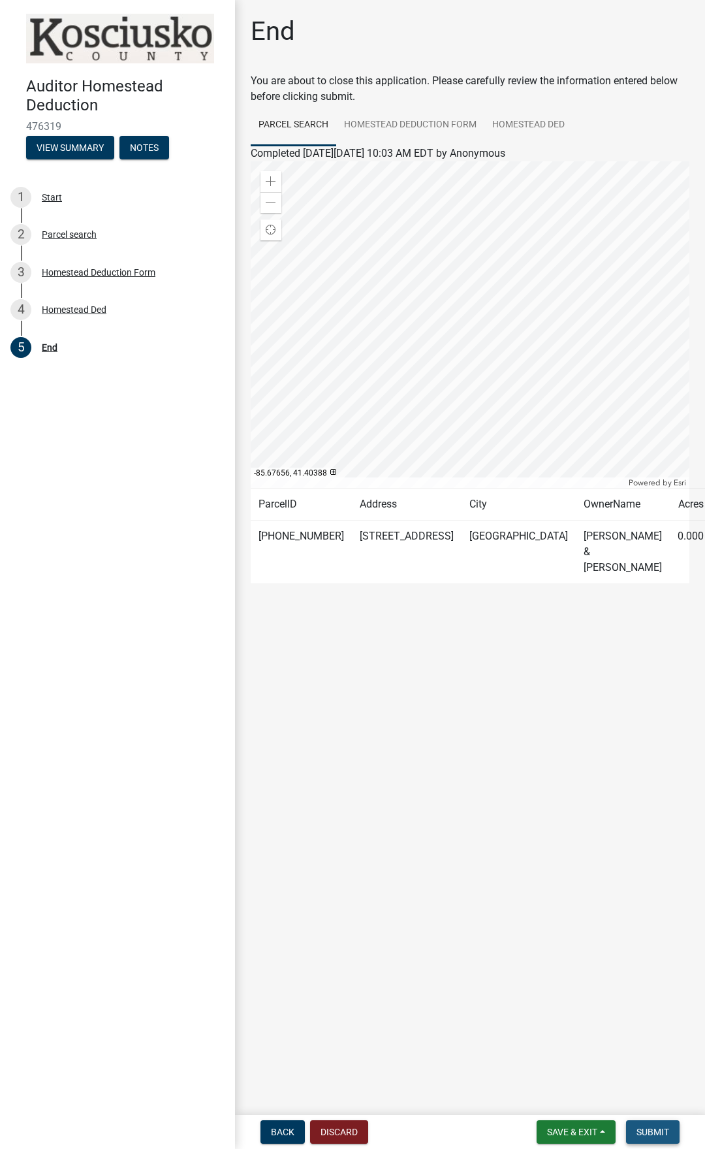
click at [648, 992] on span "Submit" at bounding box center [653, 1132] width 33 height 10
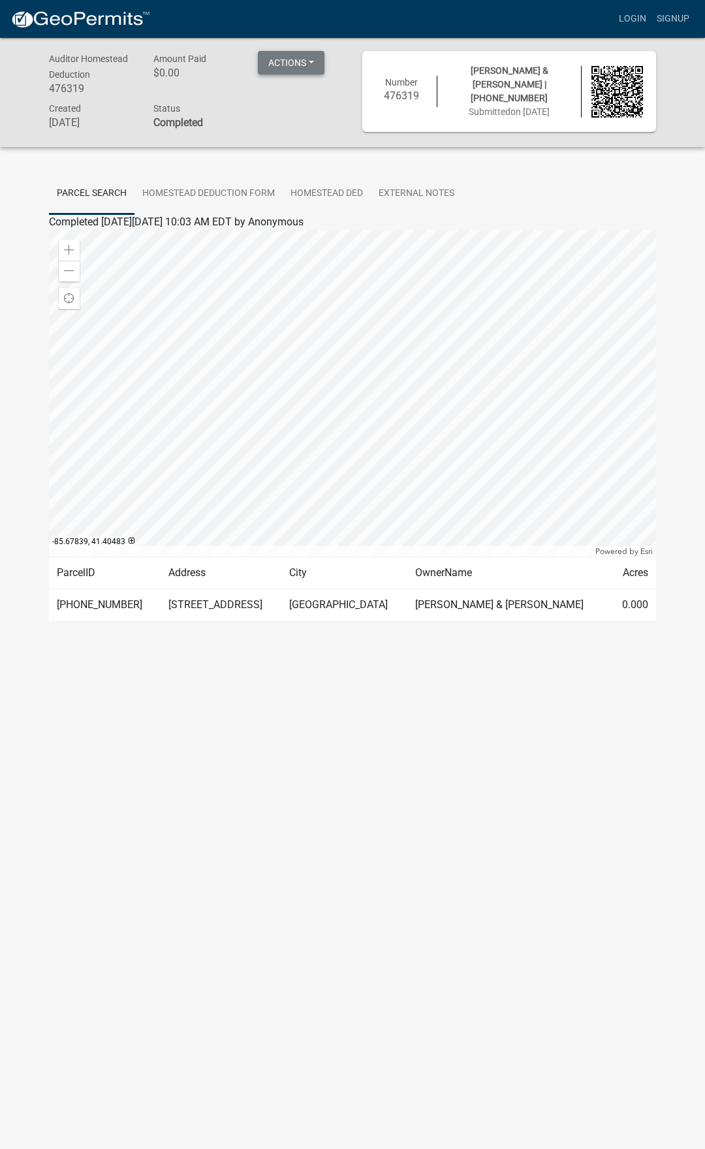
click at [288, 62] on button "Actions" at bounding box center [291, 63] width 67 height 24
click at [290, 93] on link "Printer Friendly" at bounding box center [310, 96] width 105 height 31
click at [287, 59] on button "Actions" at bounding box center [291, 63] width 67 height 24
click at [297, 91] on link "Printer Friendly" at bounding box center [310, 96] width 105 height 31
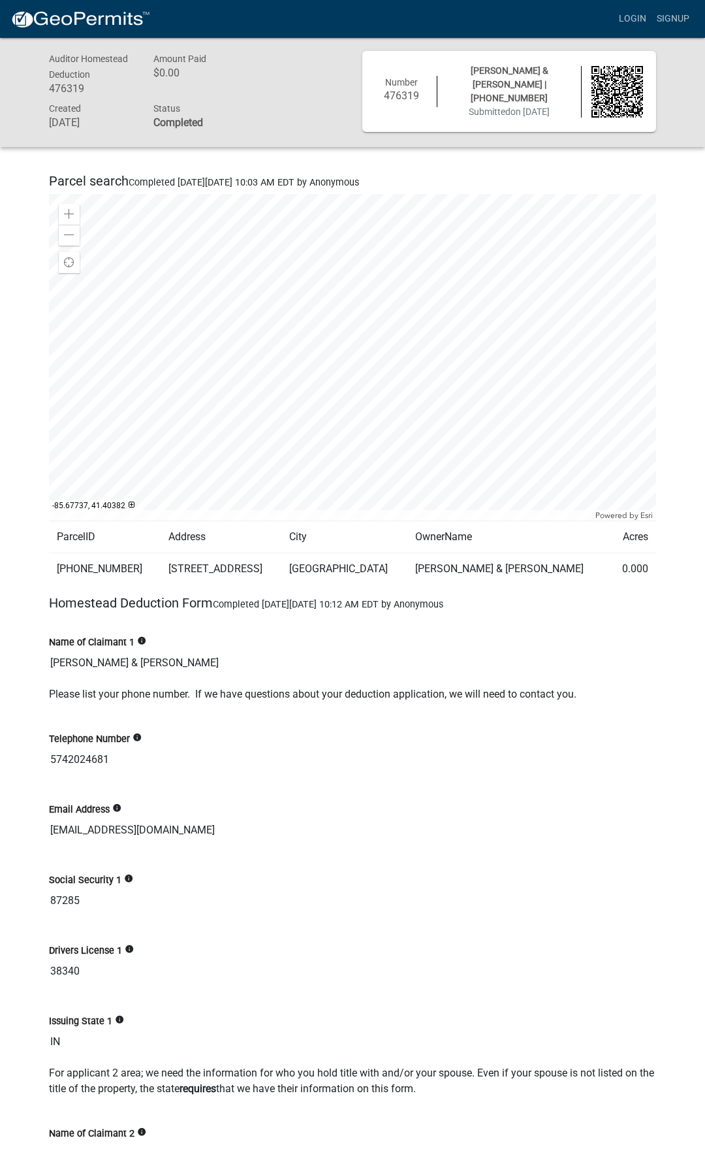
click at [108, 840] on input "[EMAIL_ADDRESS][DOMAIN_NAME]" at bounding box center [352, 830] width 607 height 26
click at [247, 843] on input "[EMAIL_ADDRESS][DOMAIN_NAME]" at bounding box center [352, 830] width 607 height 26
click at [253, 108] on div "Created September 10, 2025 Status Completed" at bounding box center [196, 117] width 314 height 33
click at [173, 124] on strong "Completed" at bounding box center [178, 122] width 50 height 12
click at [237, 80] on div "Amount Paid $0.00" at bounding box center [196, 75] width 105 height 49
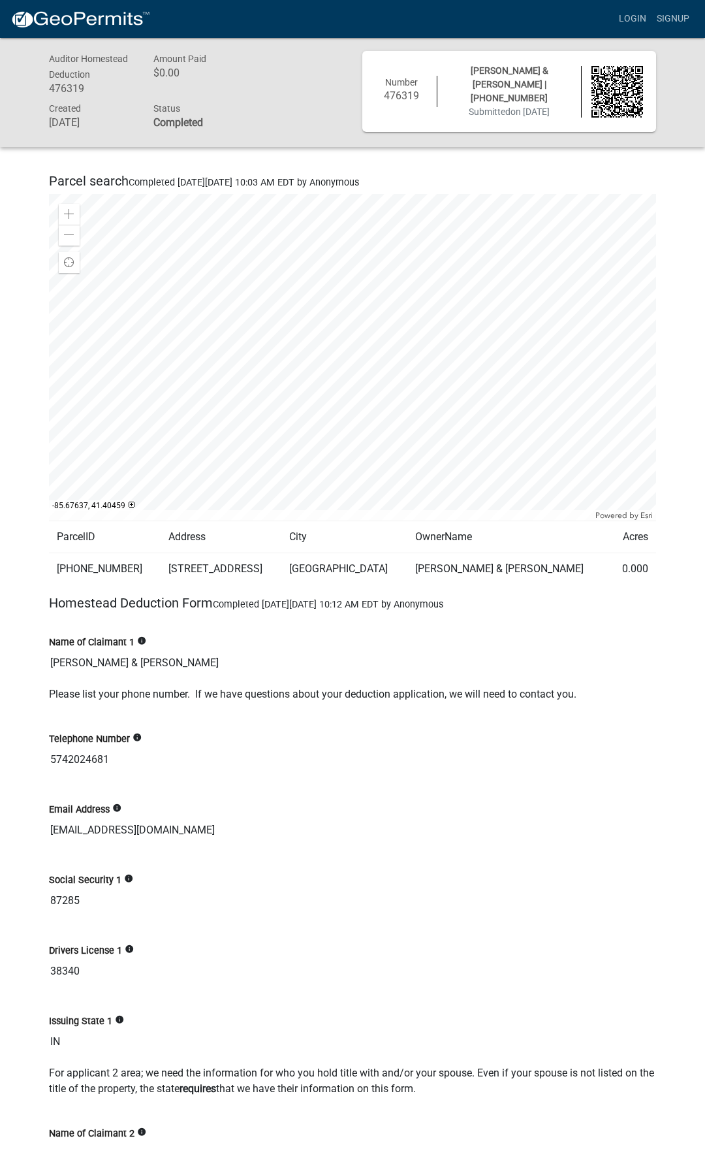
click at [615, 81] on img at bounding box center [618, 92] width 52 height 52
click at [393, 82] on span "Number" at bounding box center [401, 82] width 33 height 10
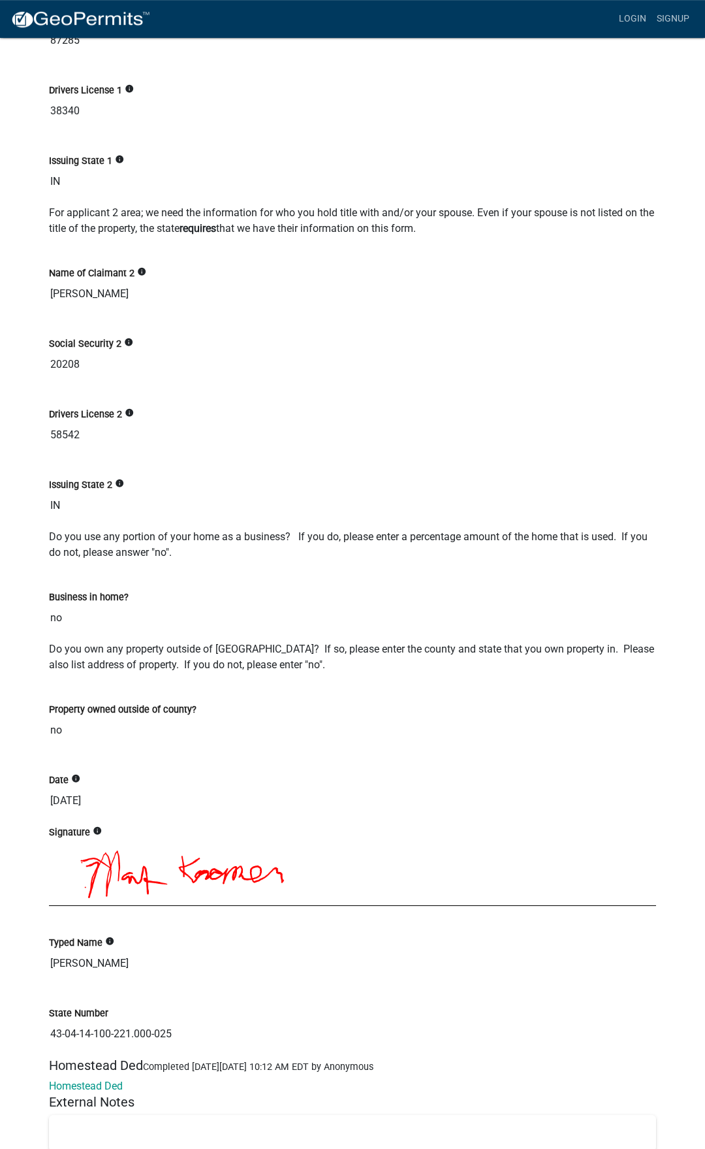
scroll to position [1018, 0]
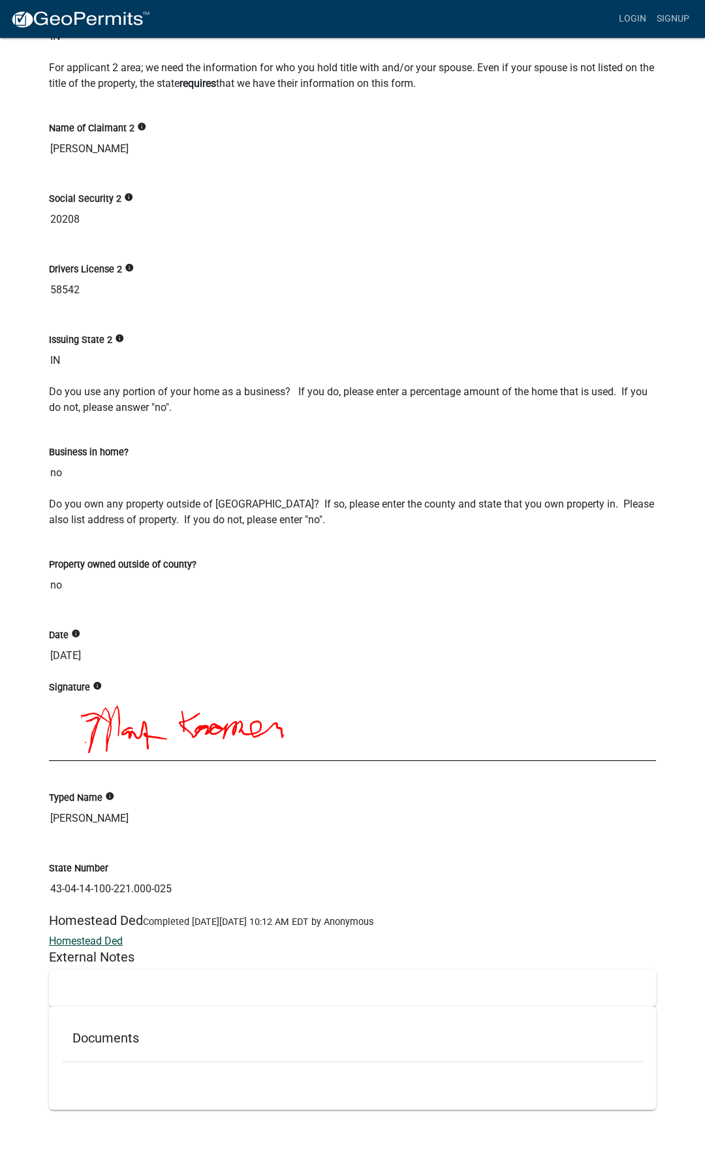
click at [92, 939] on link "Homestead Ded" at bounding box center [86, 941] width 74 height 12
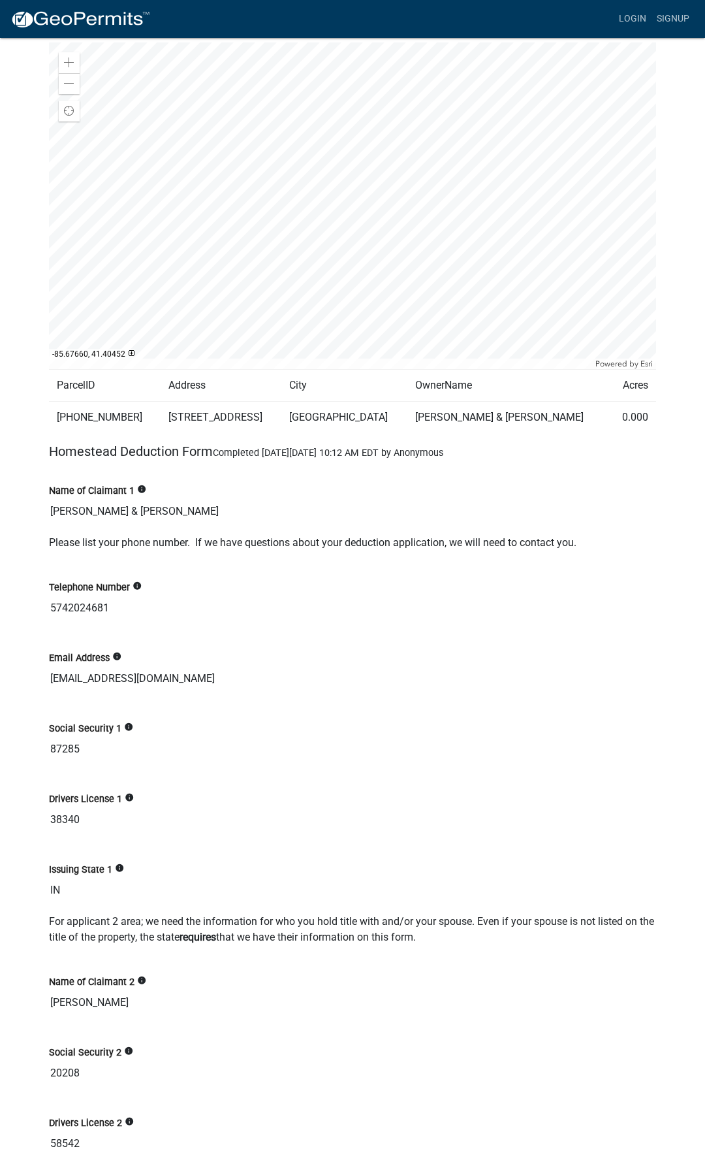
scroll to position [0, 0]
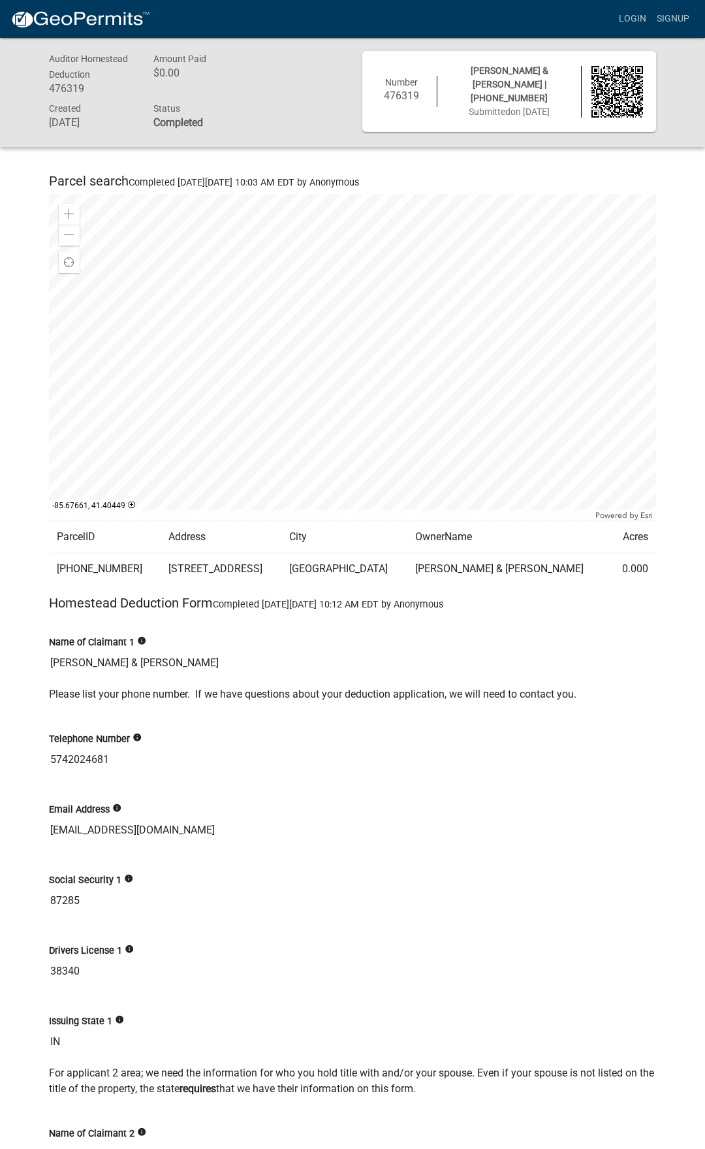
click at [187, 127] on strong "Completed" at bounding box center [178, 122] width 50 height 12
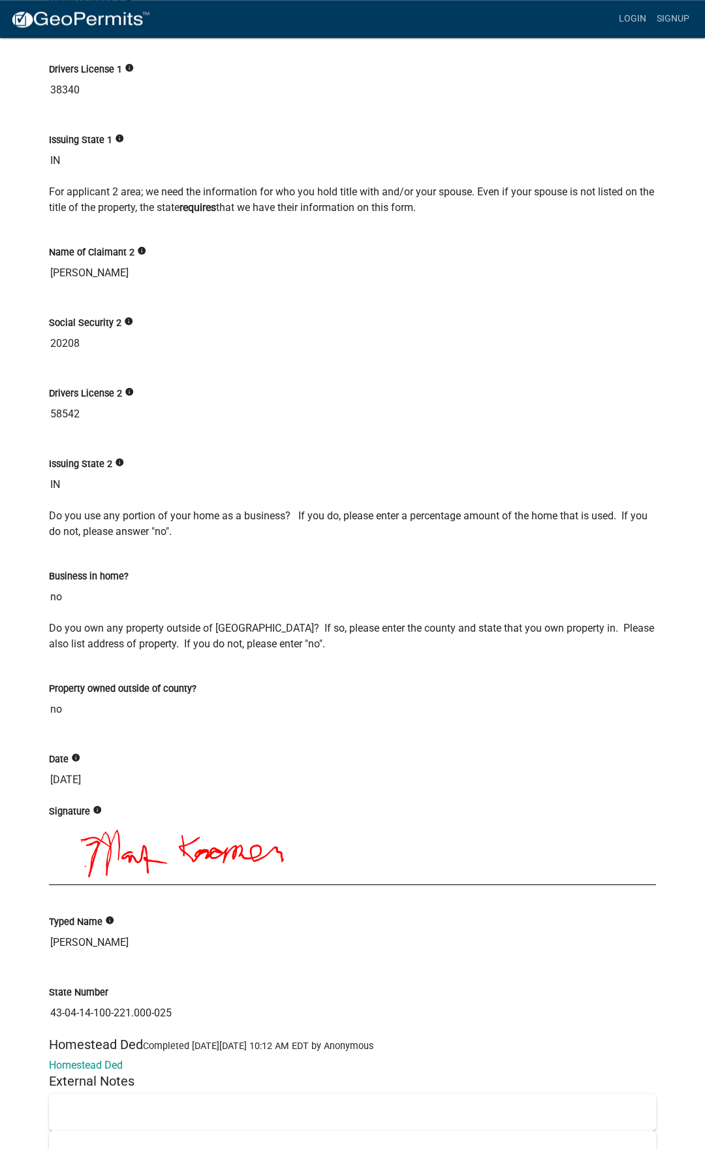
scroll to position [1018, 0]
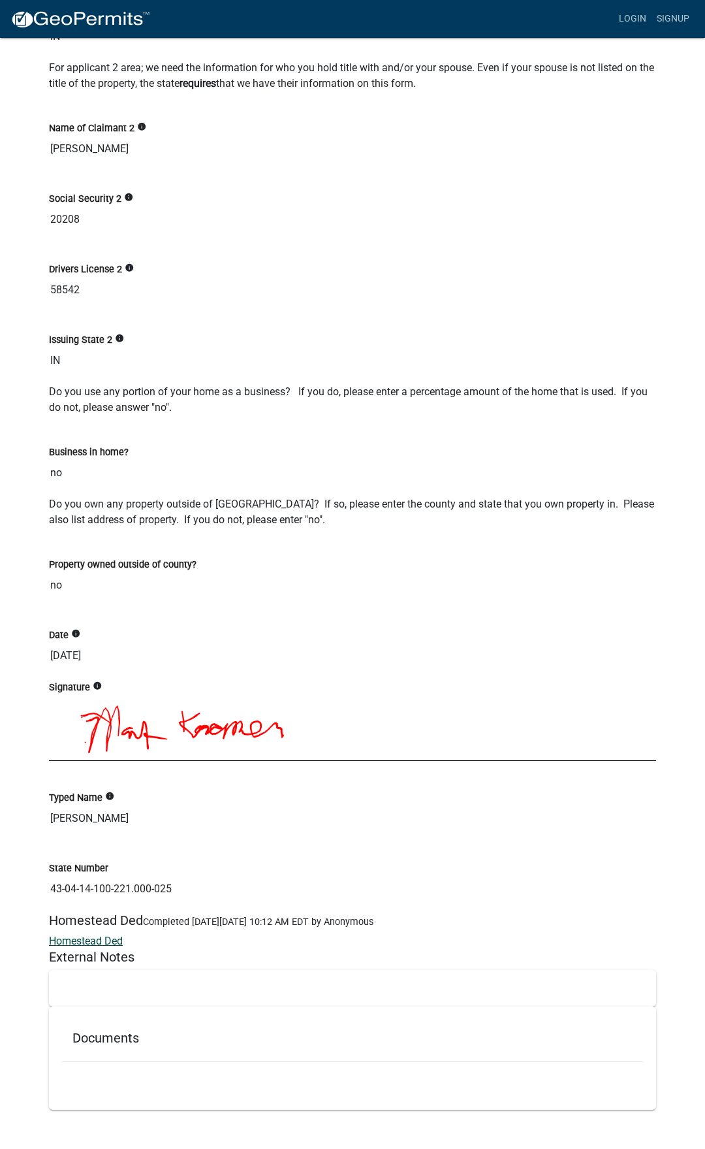
click at [96, 941] on link "Homestead Ded" at bounding box center [86, 941] width 74 height 12
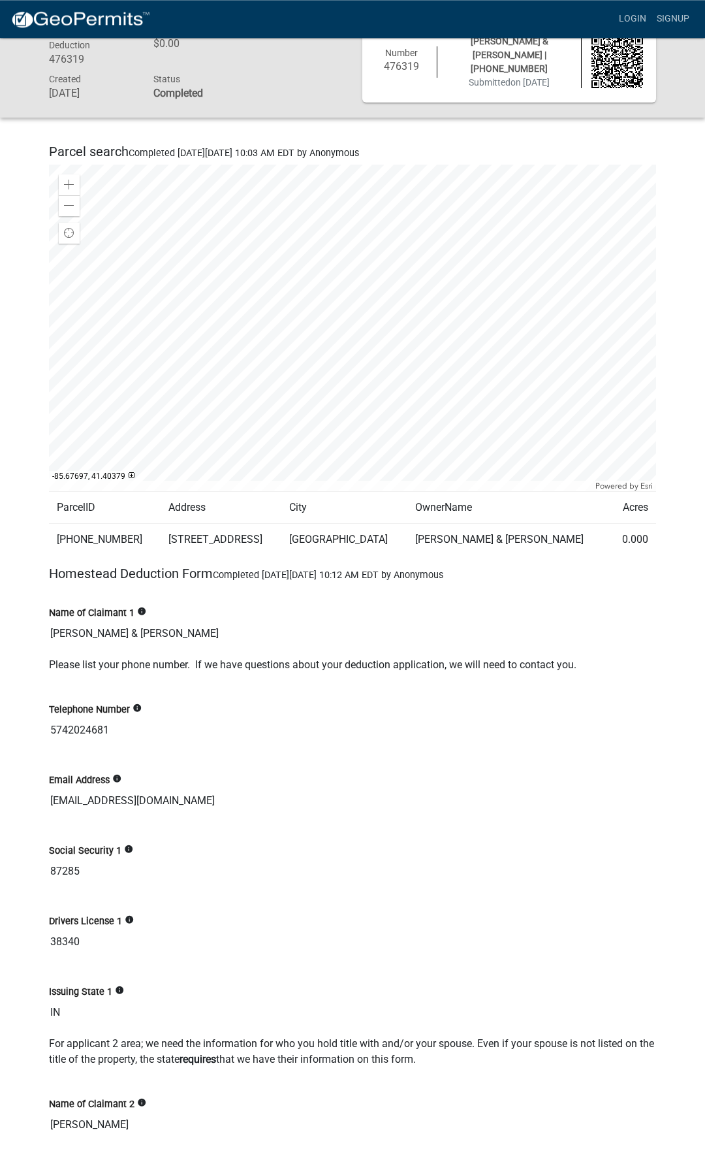
scroll to position [0, 0]
